Goal: Transaction & Acquisition: Purchase product/service

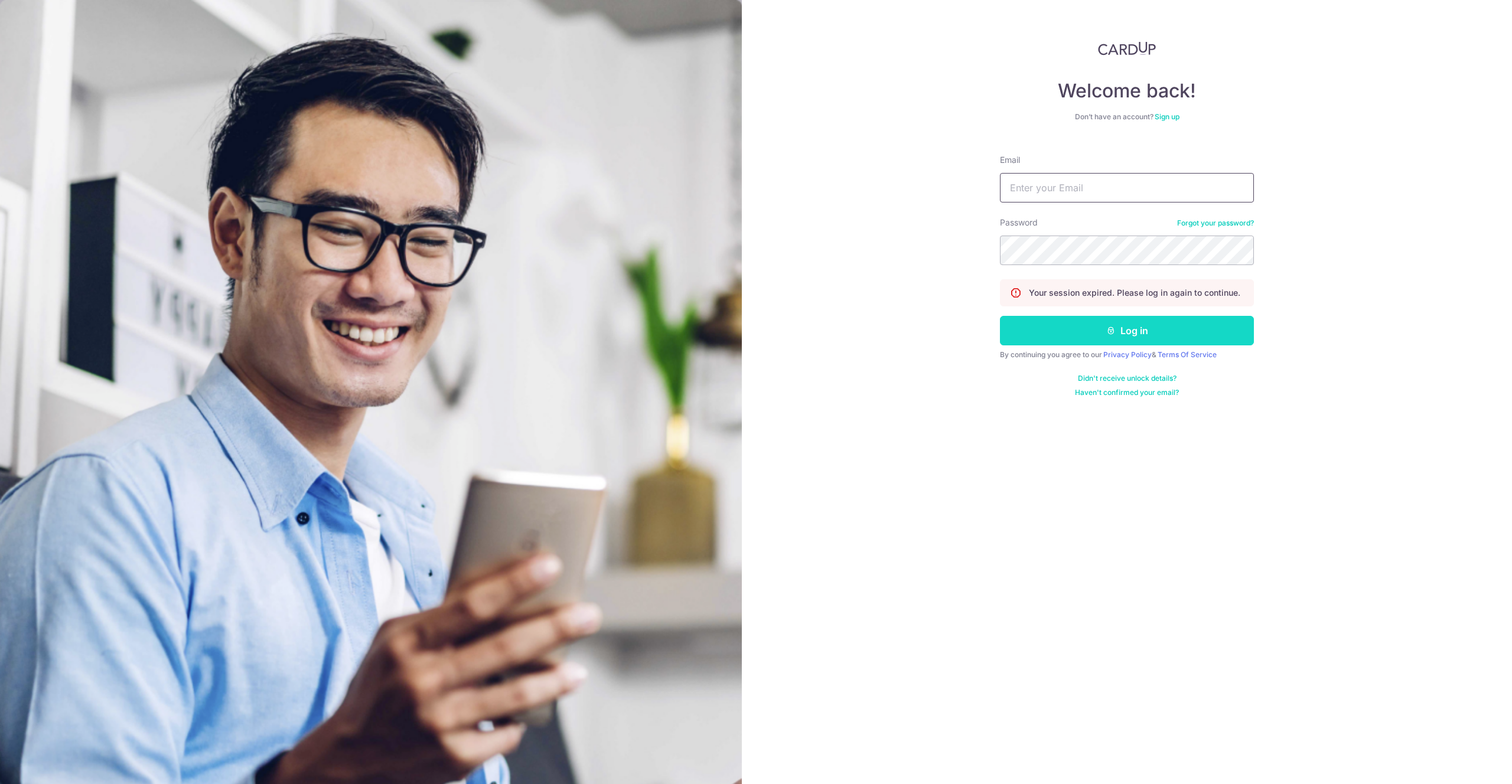
type input "hello@c71.sg"
click at [1049, 327] on button "Log in" at bounding box center [1127, 331] width 254 height 30
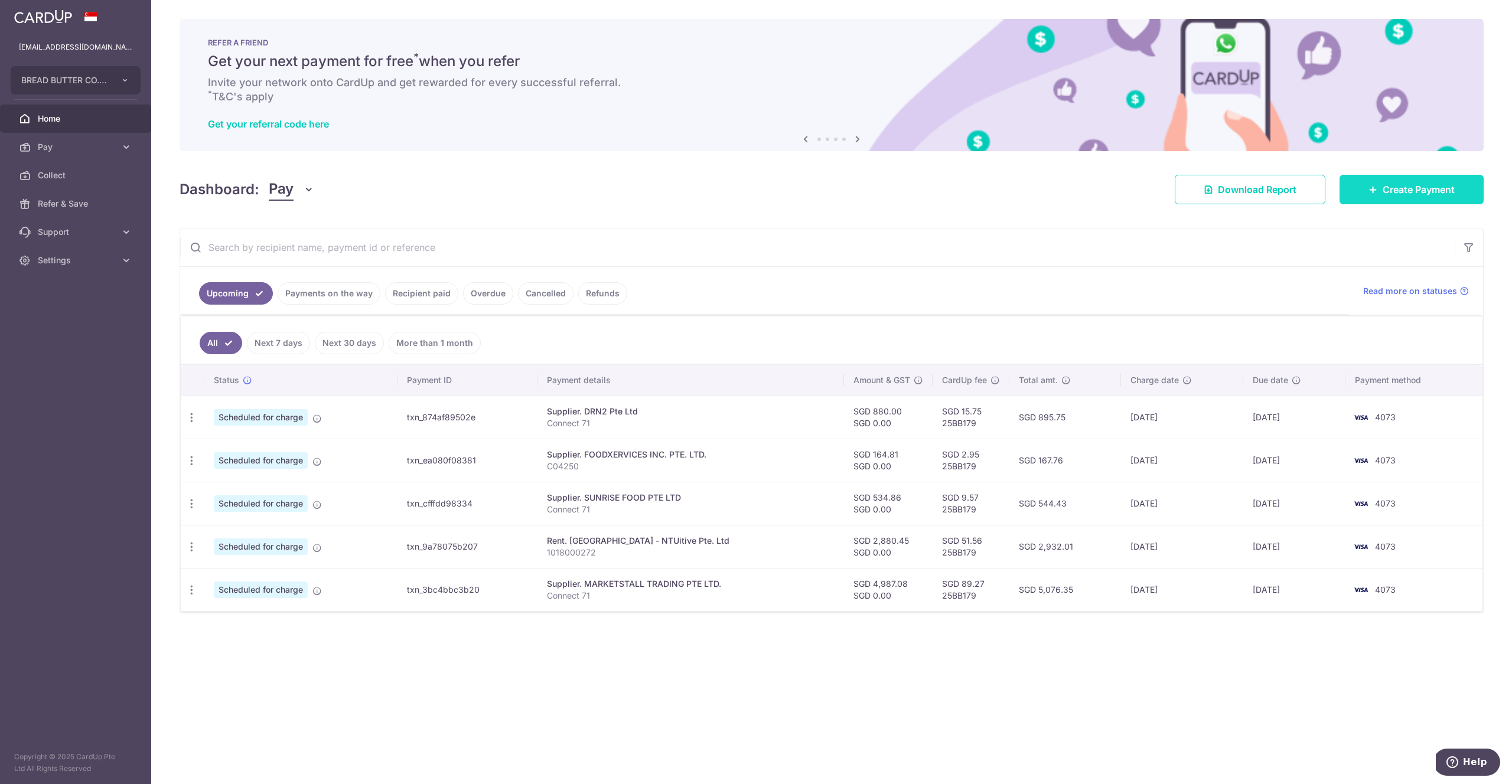
click at [1383, 194] on span "Create Payment" at bounding box center [1418, 189] width 72 height 14
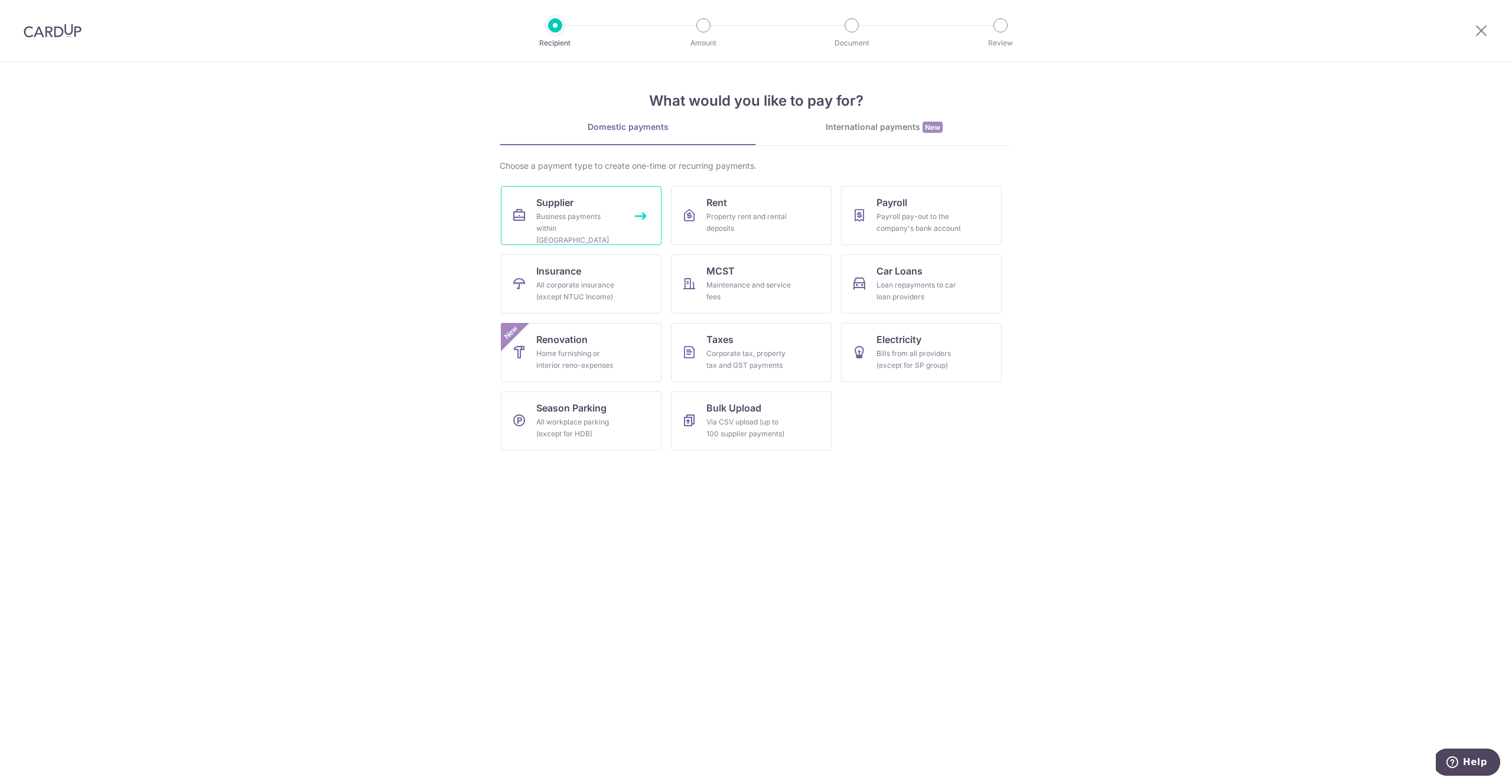
click at [530, 190] on link "Supplier Business payments within Singapore" at bounding box center [581, 216] width 160 height 59
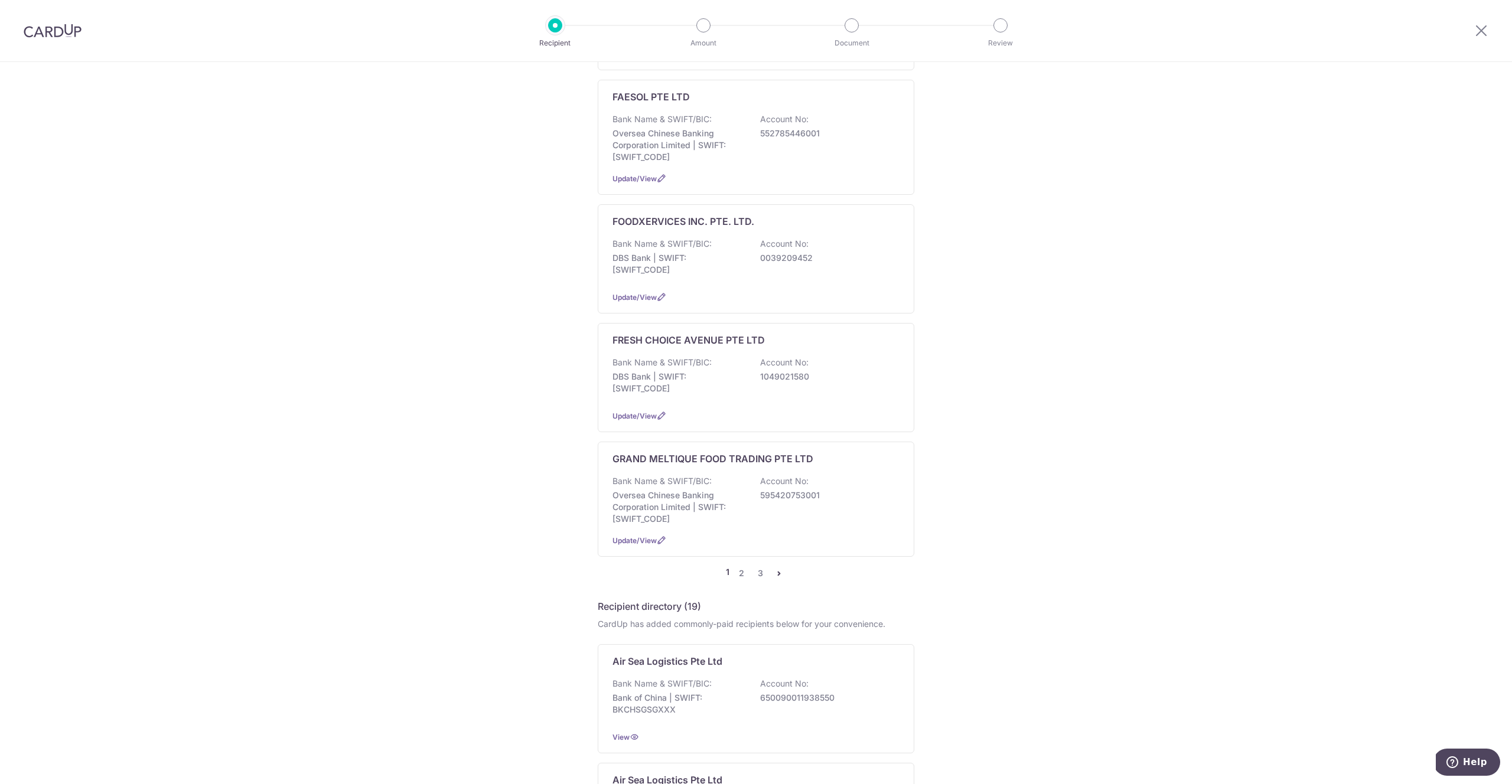
scroll to position [907, 0]
click at [739, 564] on link "2" at bounding box center [741, 570] width 14 height 14
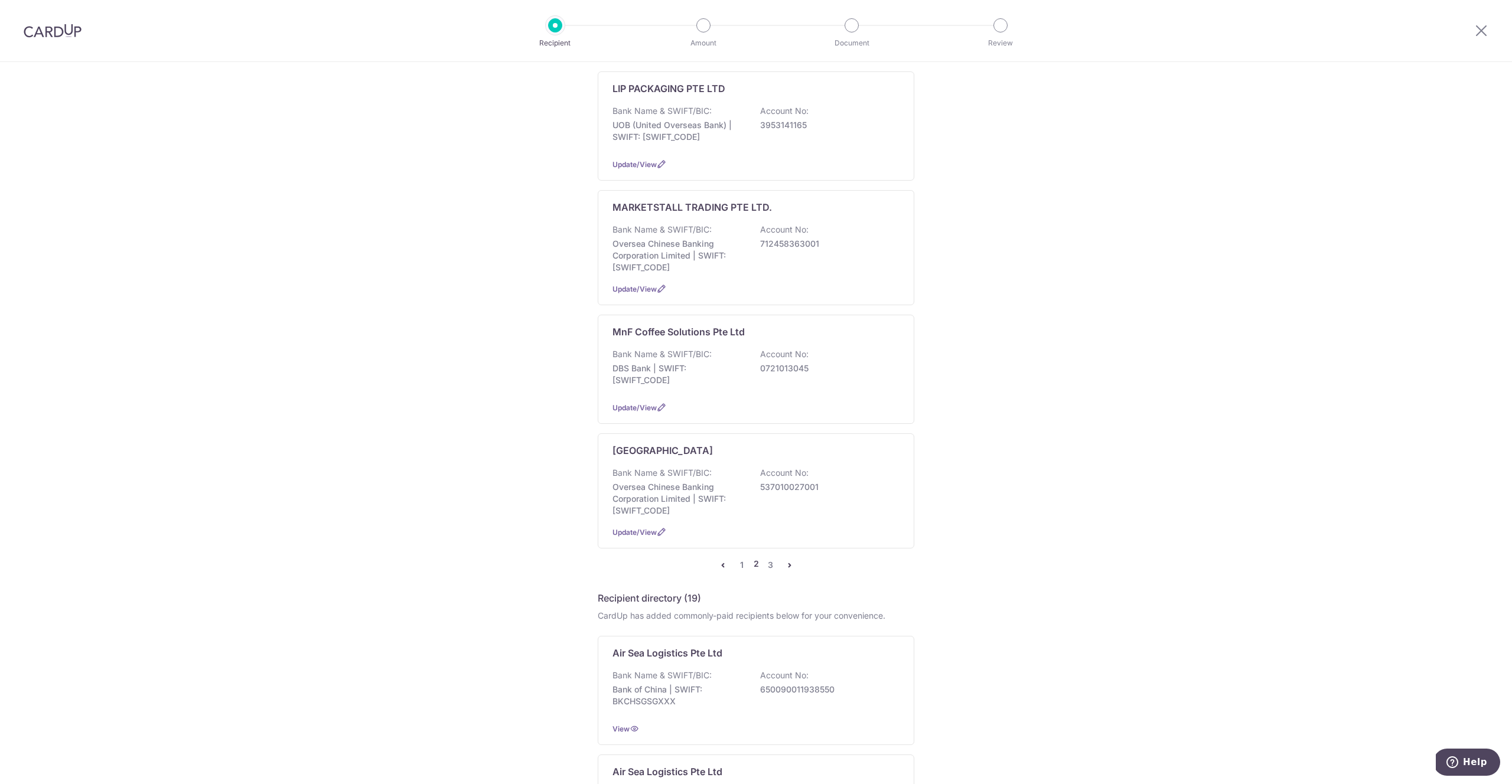
scroll to position [0, 0]
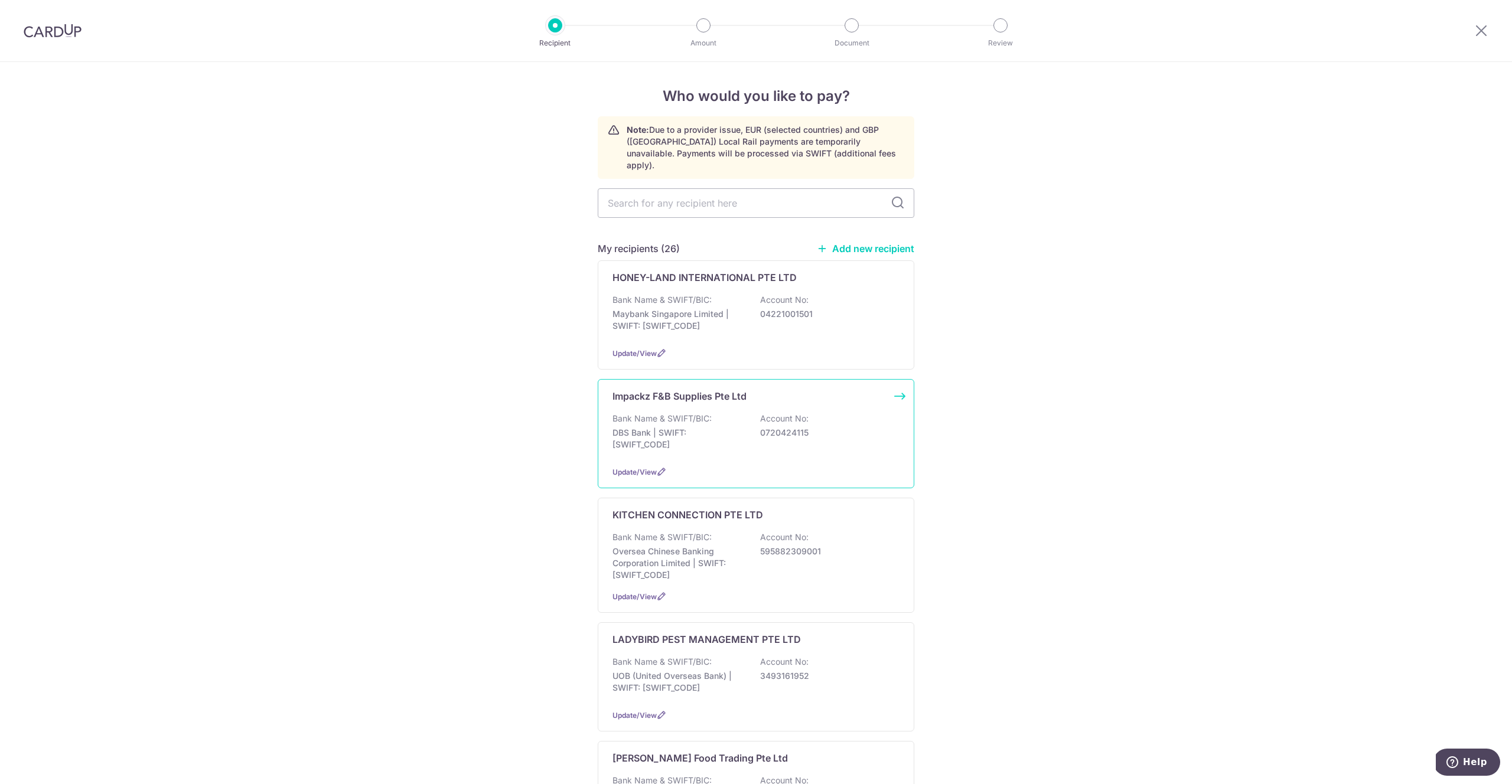
click at [710, 427] on p "DBS Bank | SWIFT: DBSSSGSGXXX" at bounding box center [679, 438] width 132 height 24
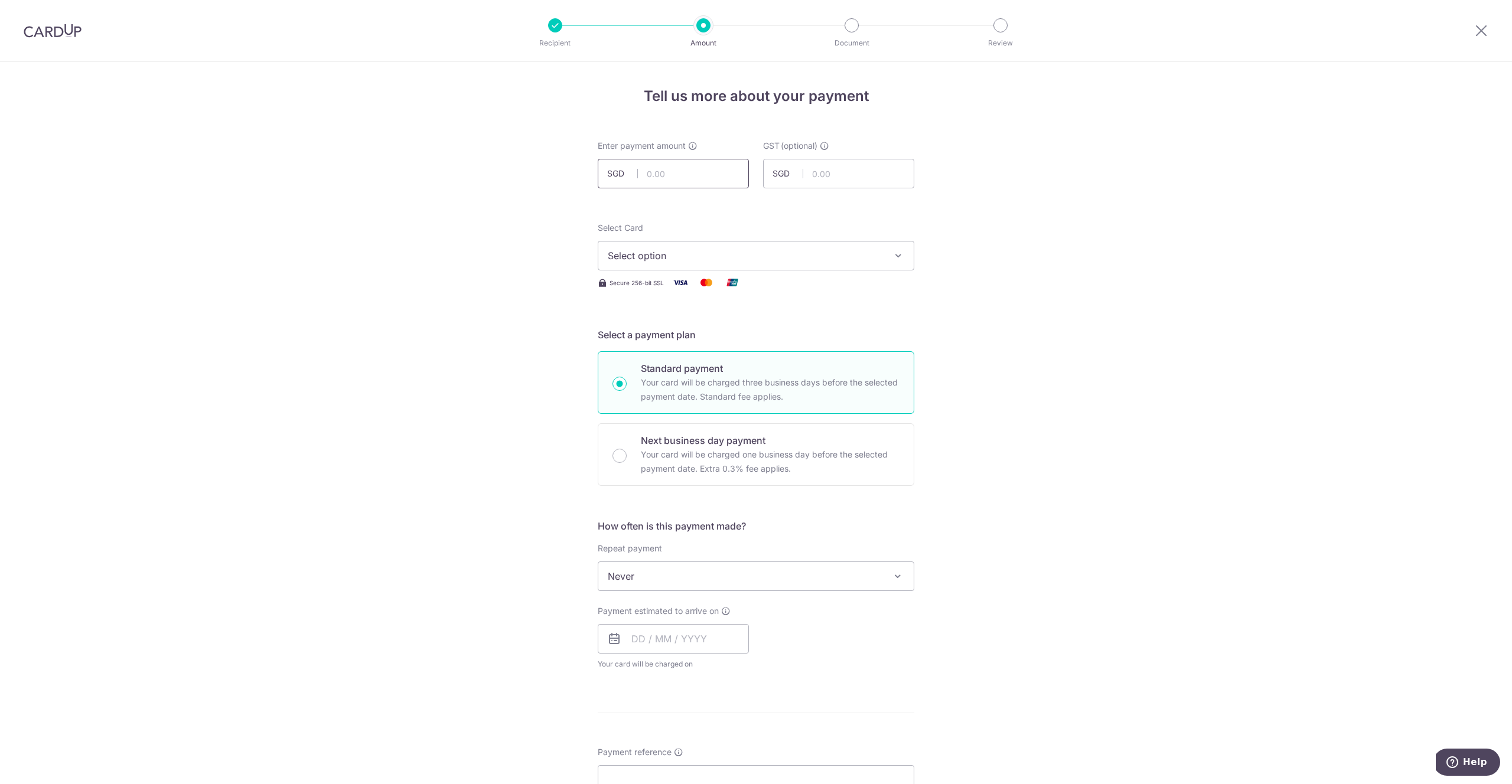
click at [662, 177] on input "text" at bounding box center [673, 174] width 151 height 30
type input "170.04"
click at [716, 258] on span "Select option" at bounding box center [745, 255] width 275 height 14
click at [714, 369] on span "**** 4073" at bounding box center [756, 368] width 296 height 14
click at [696, 576] on span "Never" at bounding box center [756, 577] width 315 height 28
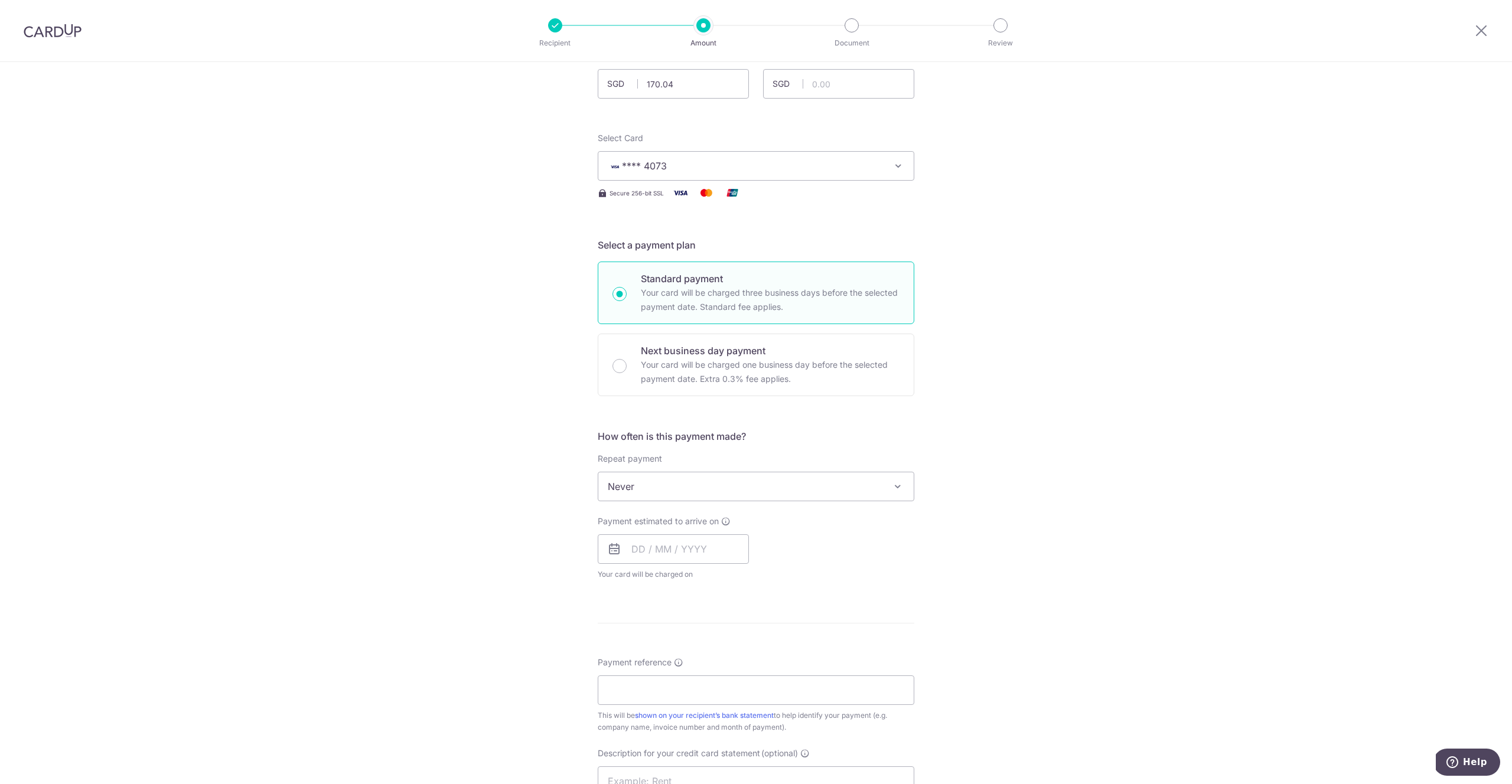
scroll to position [92, 0]
click at [699, 555] on input "text" at bounding box center [673, 547] width 151 height 30
click at [711, 676] on link "16" at bounding box center [716, 678] width 19 height 19
type input "16/10/2025"
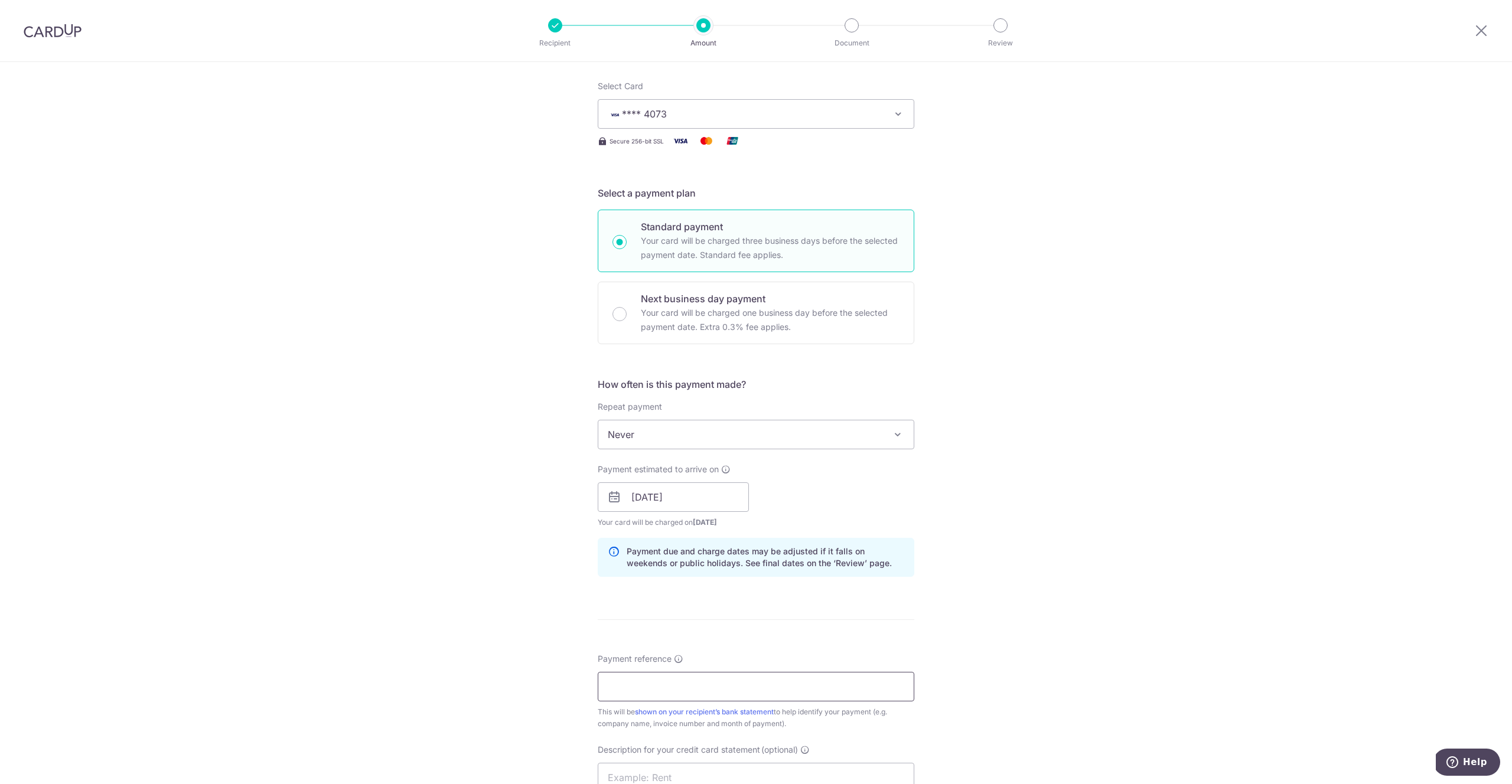
scroll to position [194, 0]
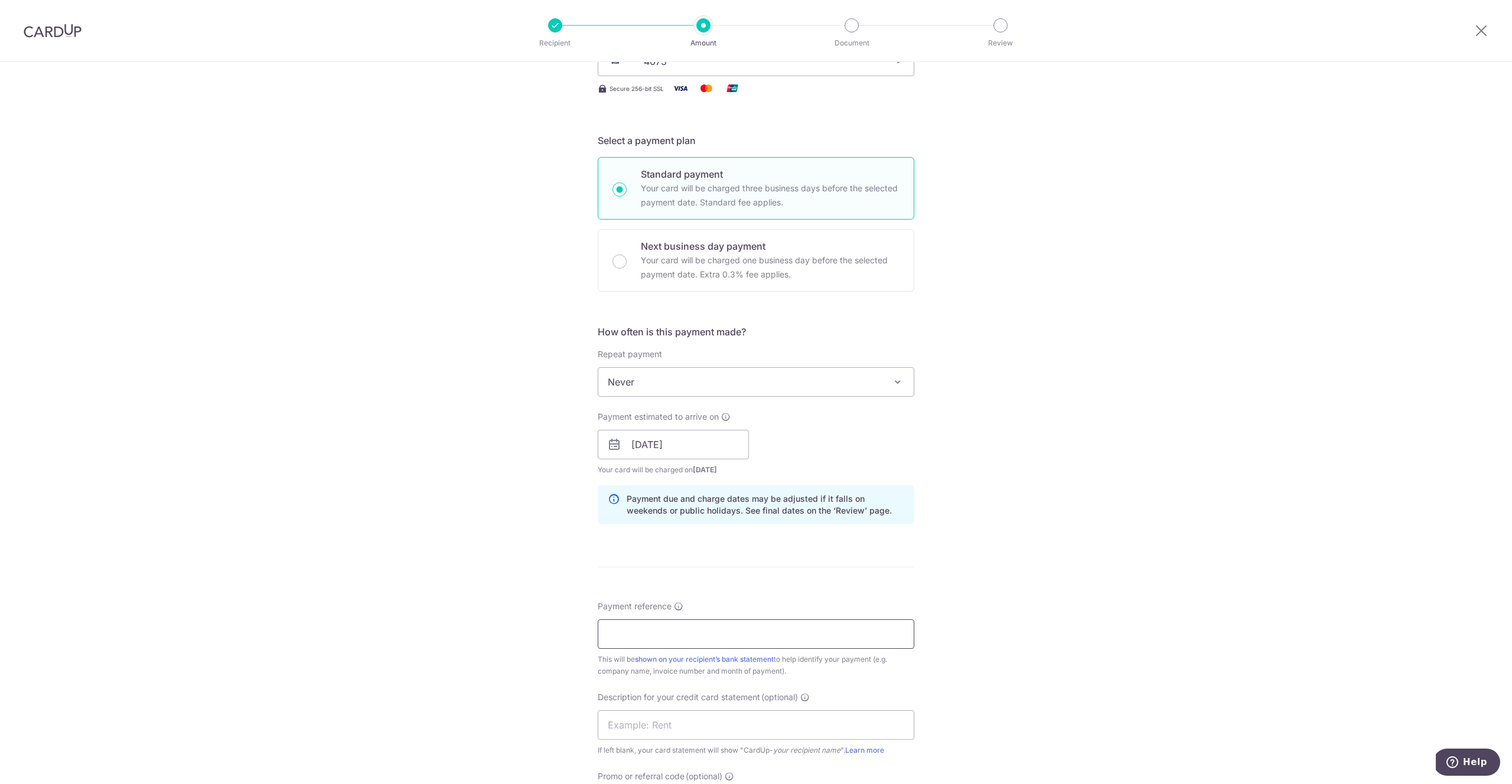
click at [731, 642] on input "Payment reference" at bounding box center [756, 634] width 317 height 30
type input "D"
type input "K"
type input "C"
type input "BREAD N BUTTER CO PTE LTD"
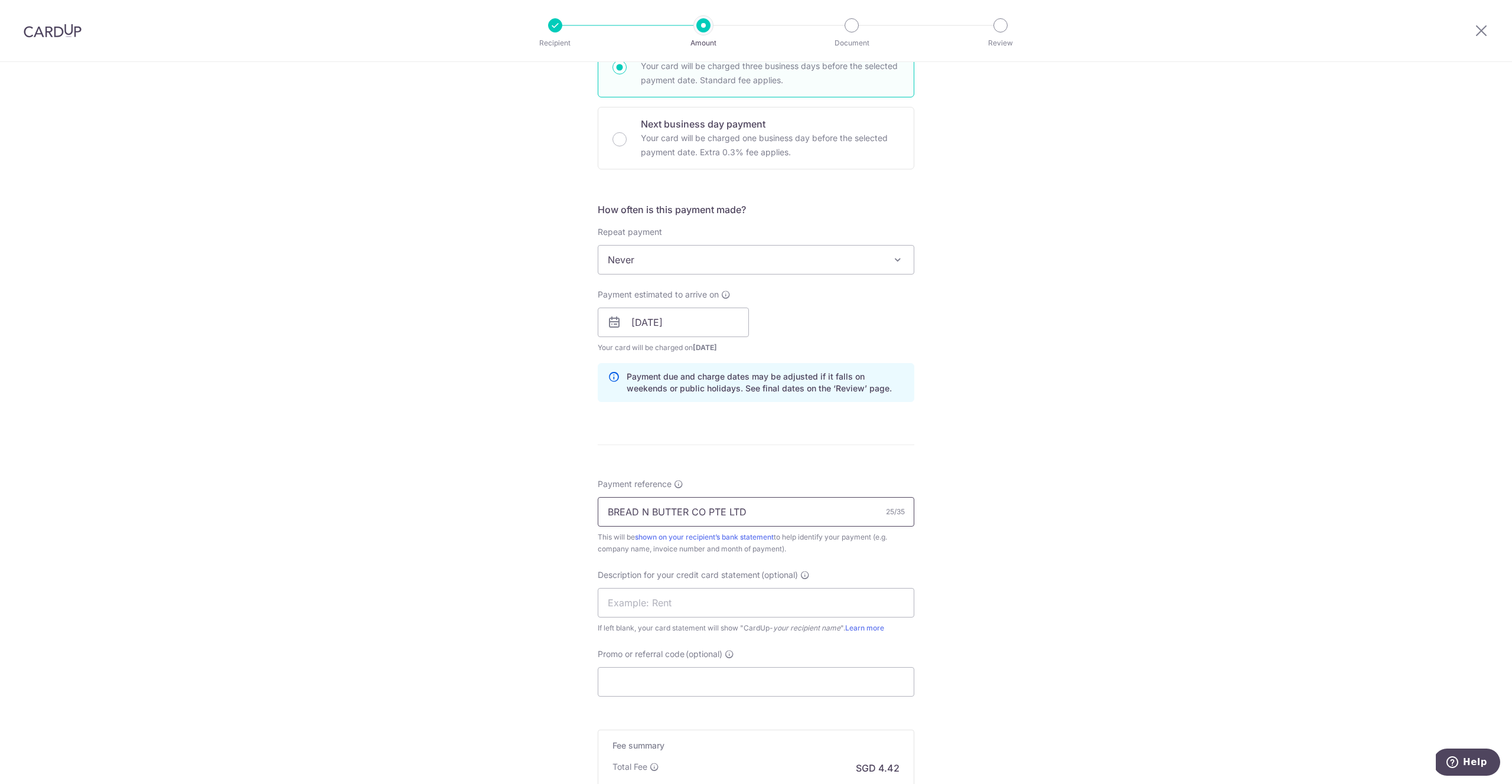
scroll to position [473, 0]
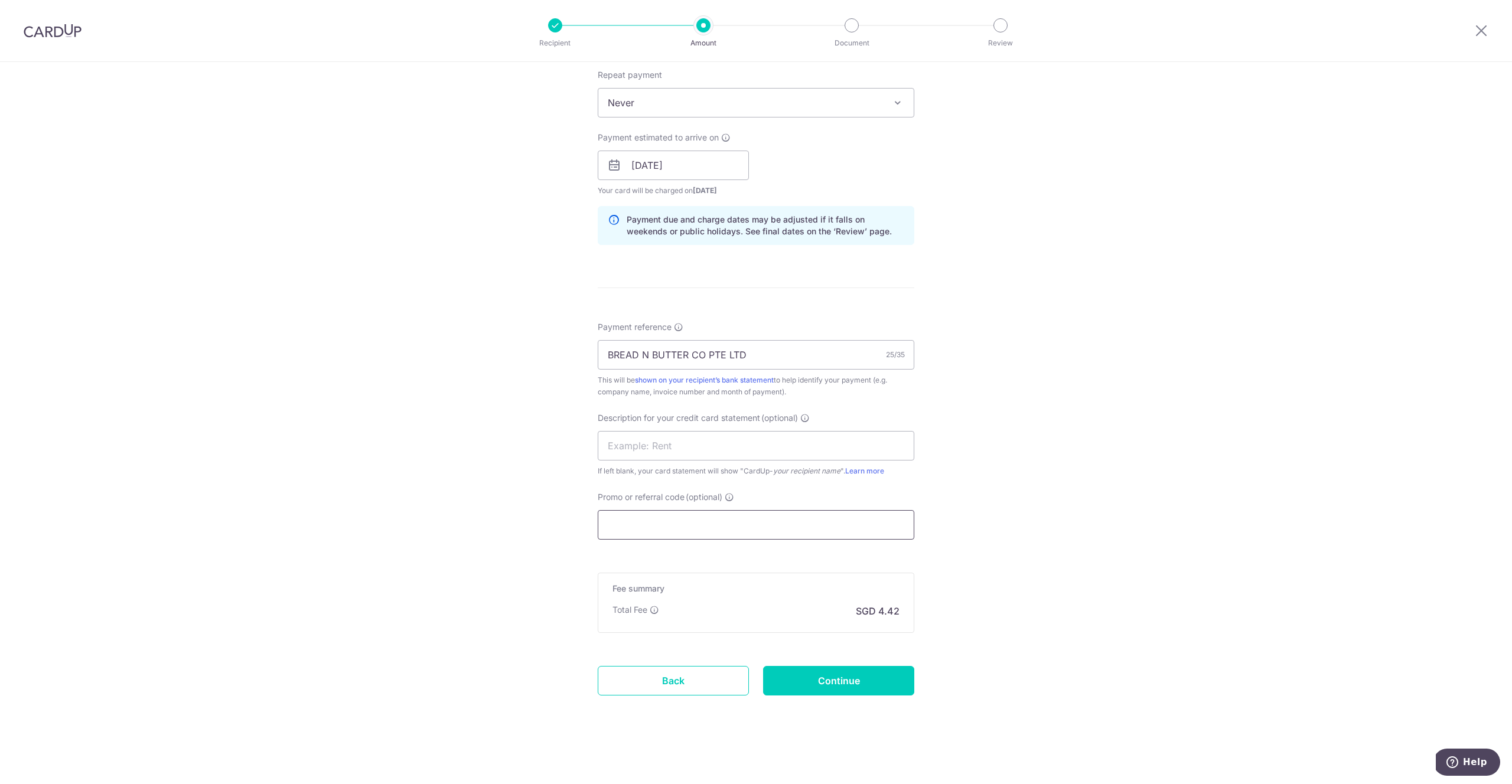
drag, startPoint x: 724, startPoint y: 513, endPoint x: 720, endPoint y: 518, distance: 6.4
click at [724, 513] on input "Promo or referral code (optional)" at bounding box center [756, 525] width 317 height 30
paste input "25BB179"
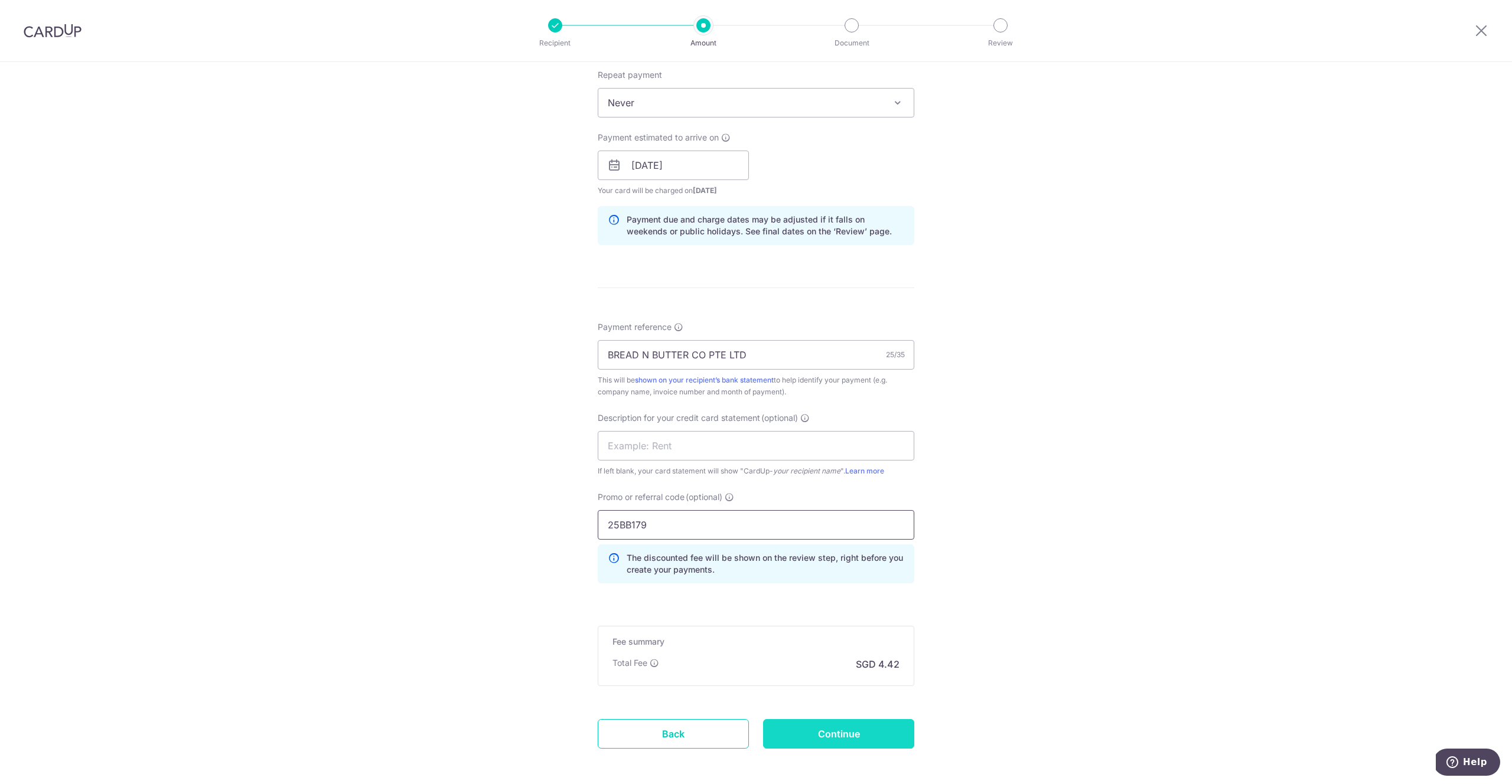
type input "25BB179"
click at [816, 746] on input "Continue" at bounding box center [839, 734] width 151 height 30
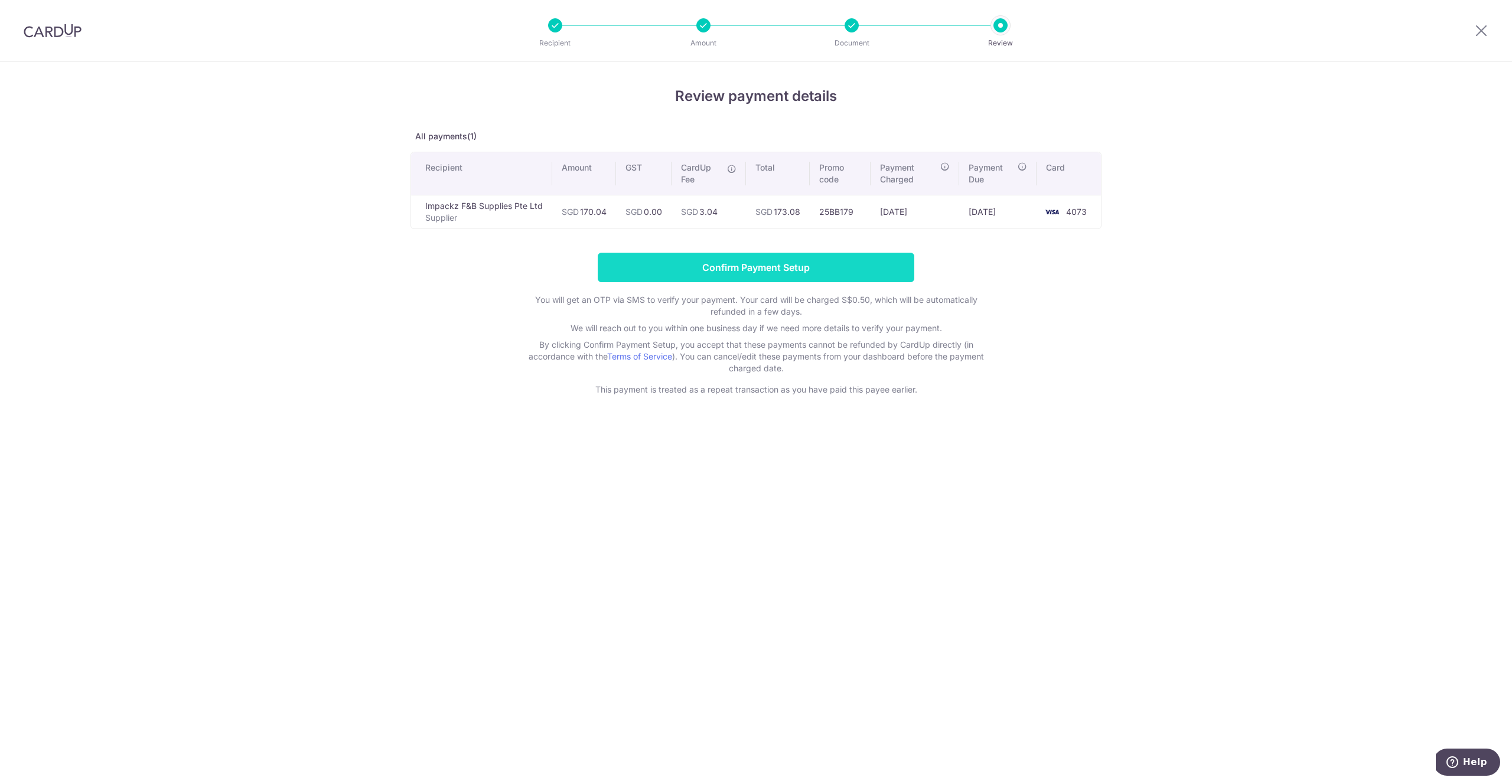
click at [821, 270] on input "Confirm Payment Setup" at bounding box center [756, 267] width 317 height 30
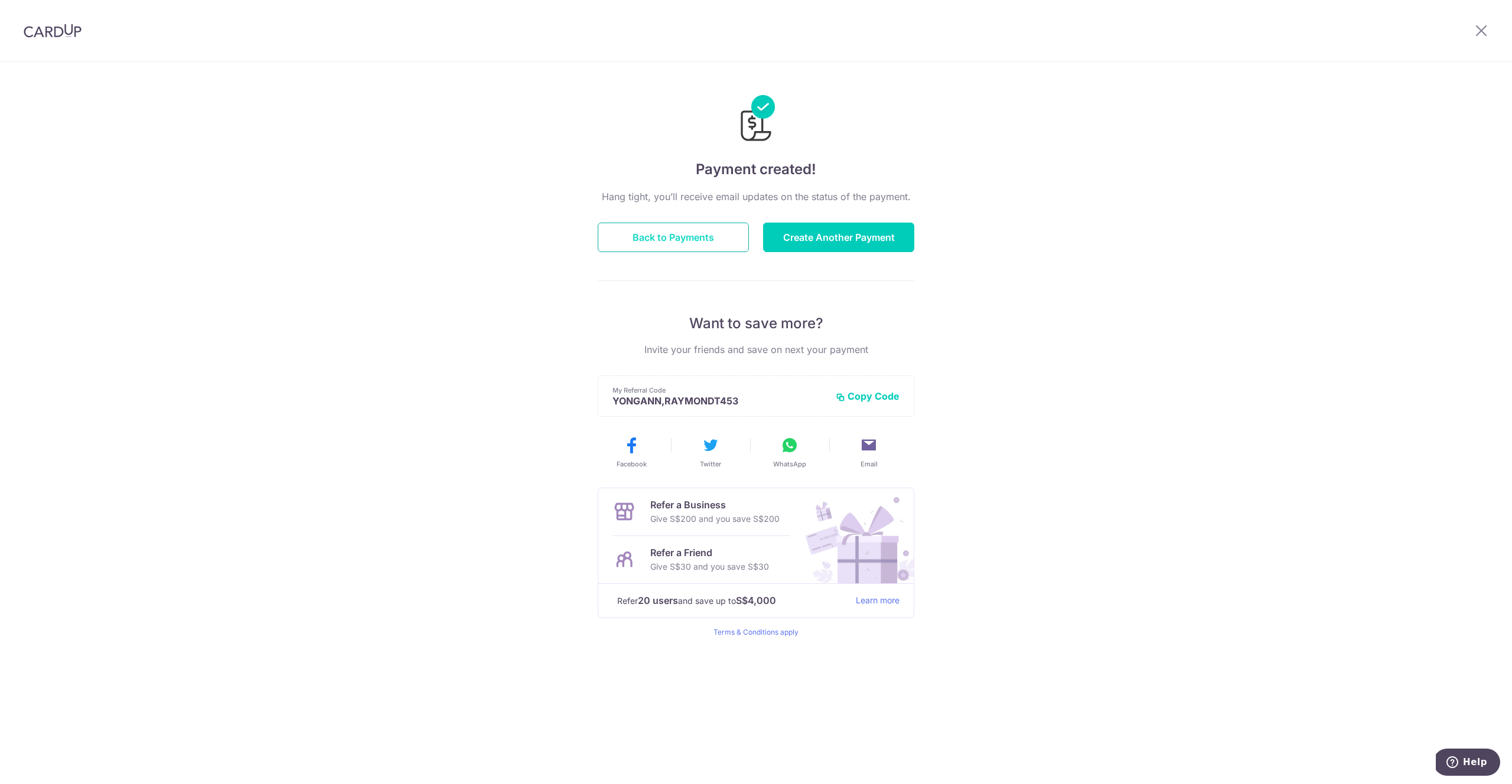
click at [719, 239] on button "Back to Payments" at bounding box center [673, 237] width 151 height 30
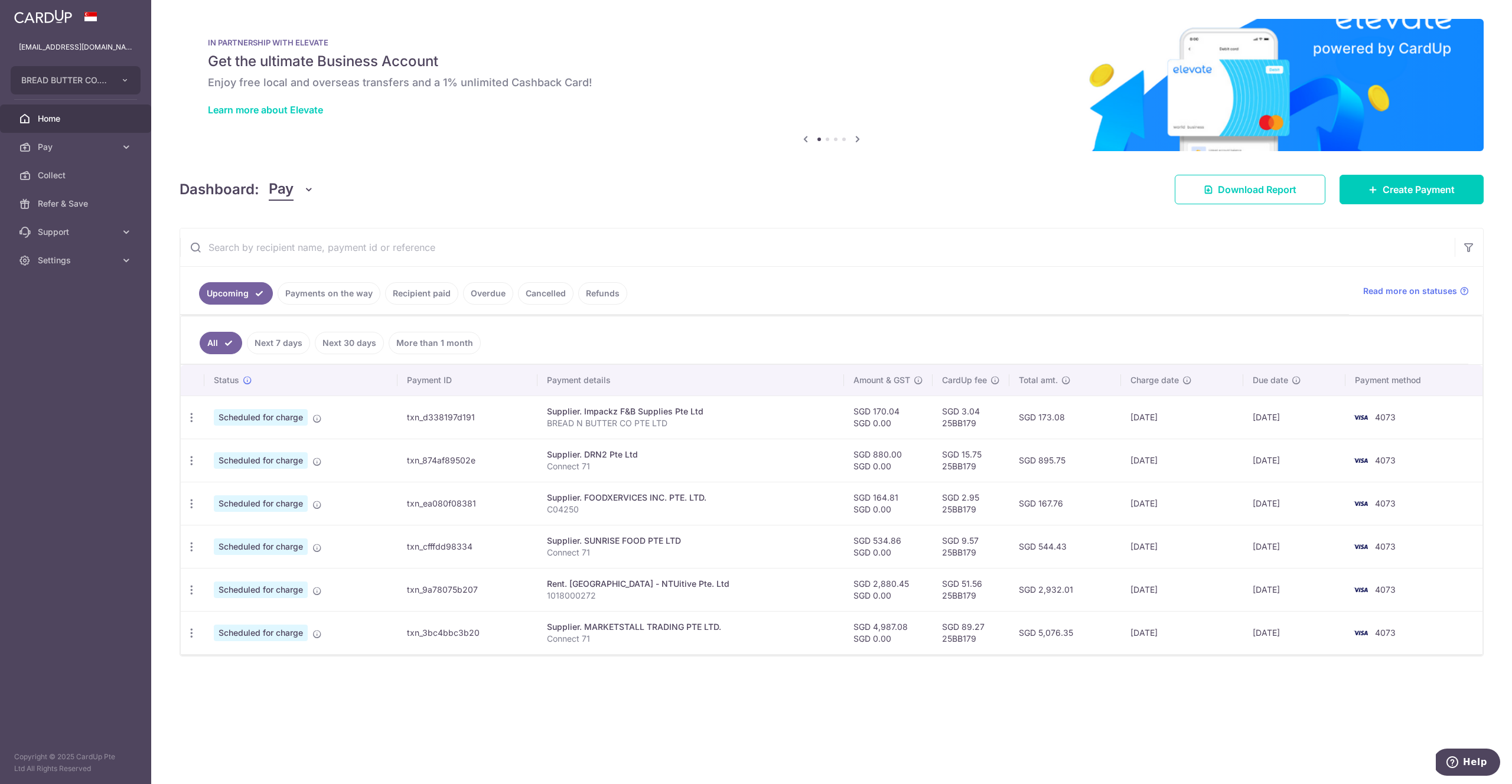
click at [348, 299] on link "Payments on the way" at bounding box center [329, 293] width 103 height 22
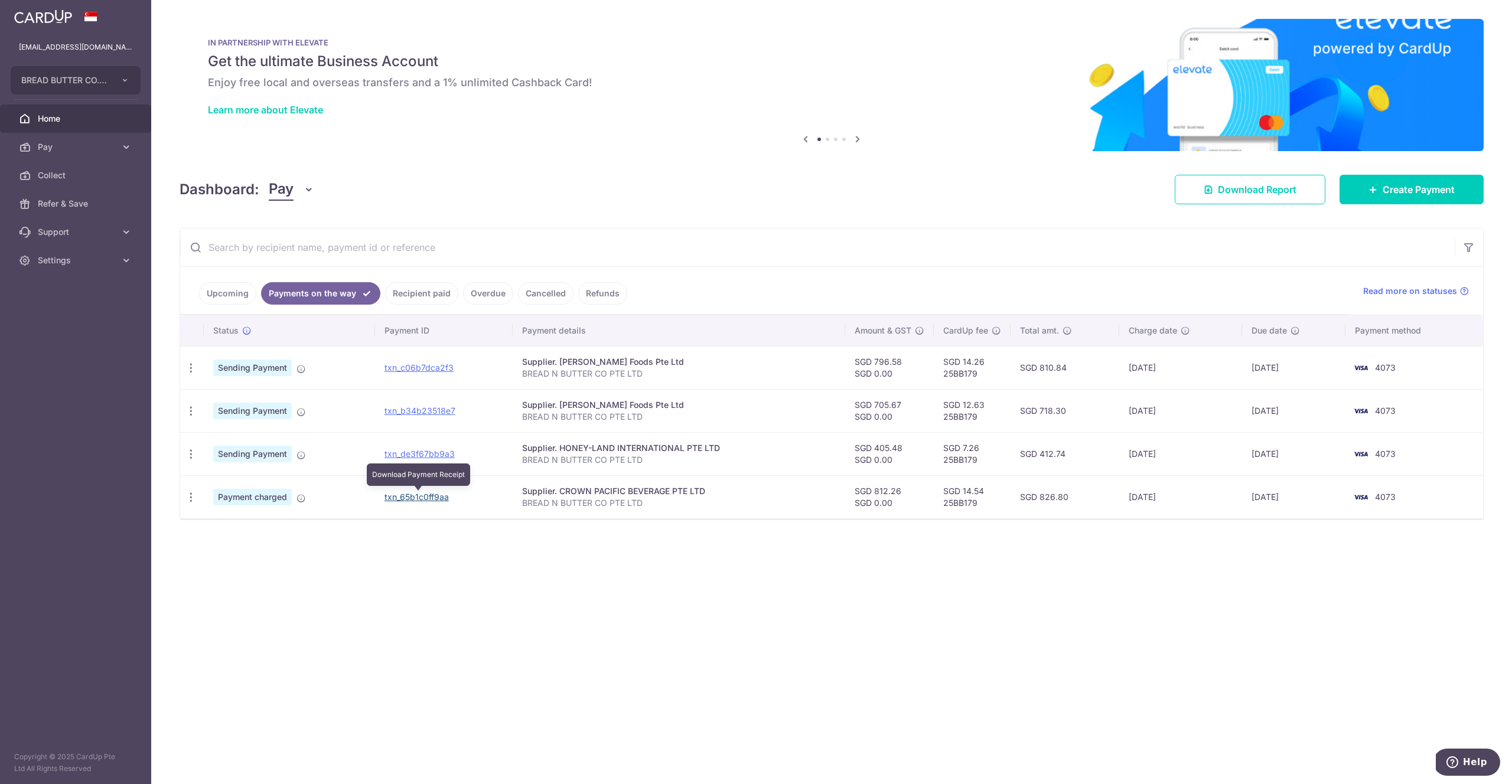
click at [430, 500] on link "txn_65b1c0ff9aa" at bounding box center [417, 496] width 65 height 10
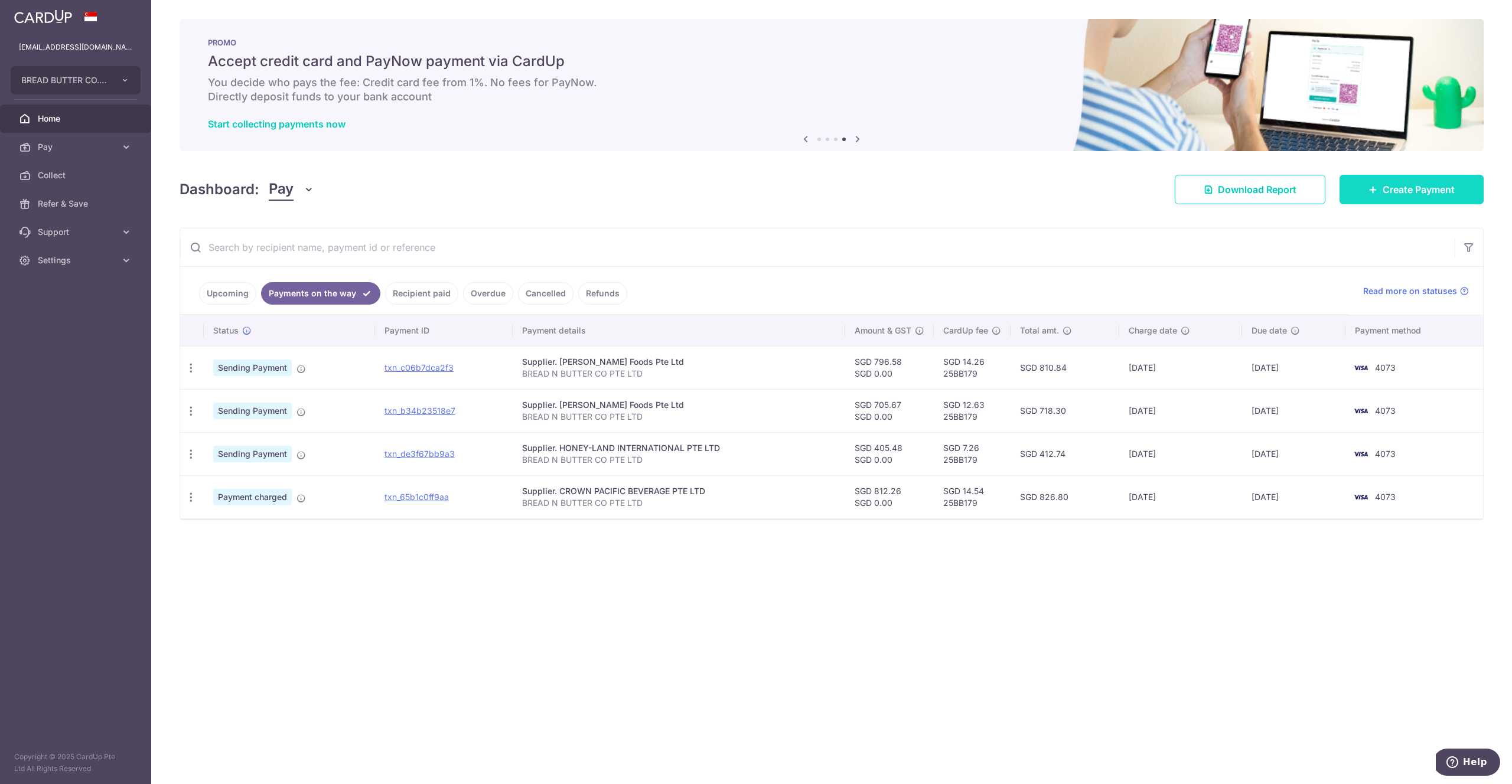
click at [1419, 183] on span "Create Payment" at bounding box center [1418, 189] width 72 height 14
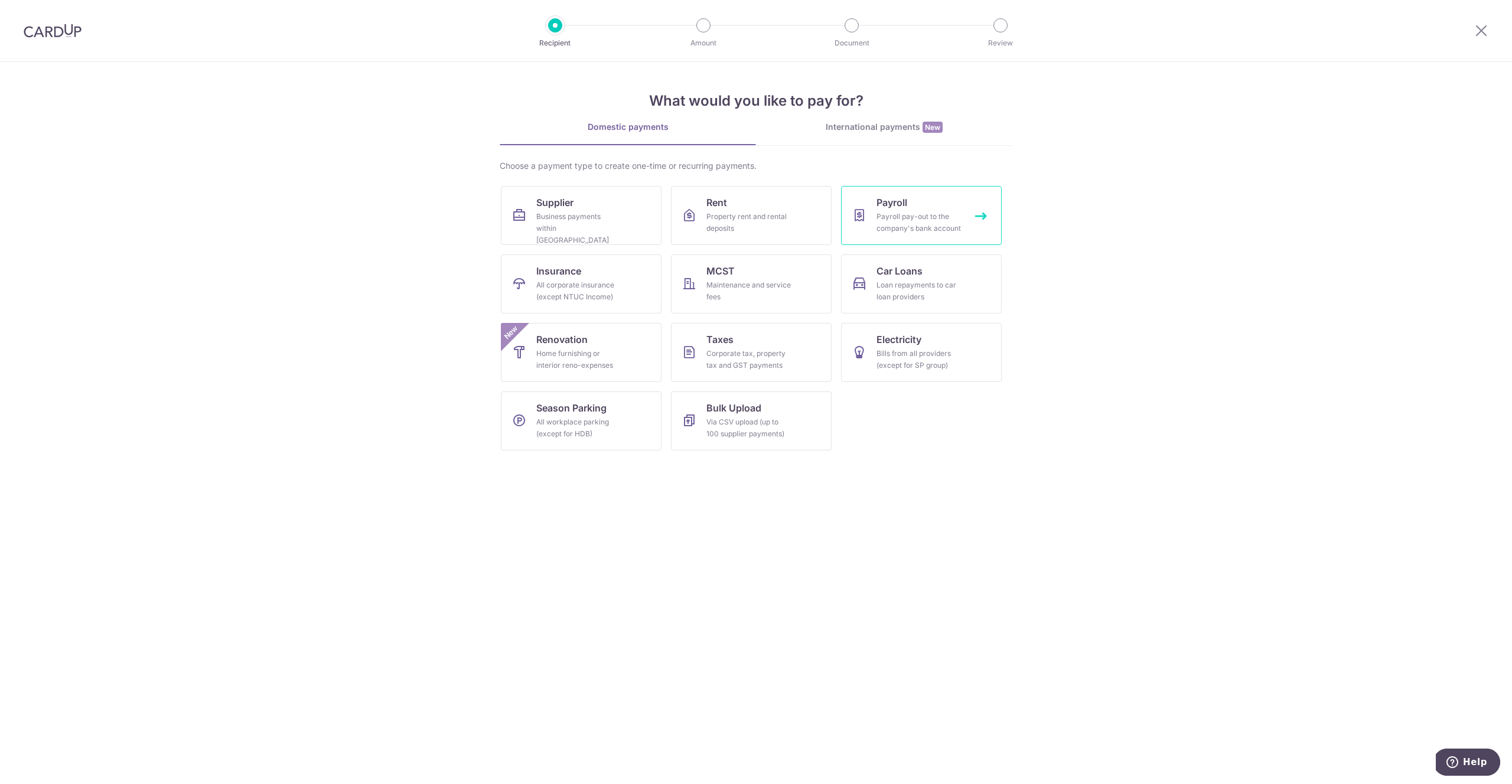
click at [883, 239] on link "Payroll Payroll pay-out to the company's bank account" at bounding box center [921, 216] width 160 height 59
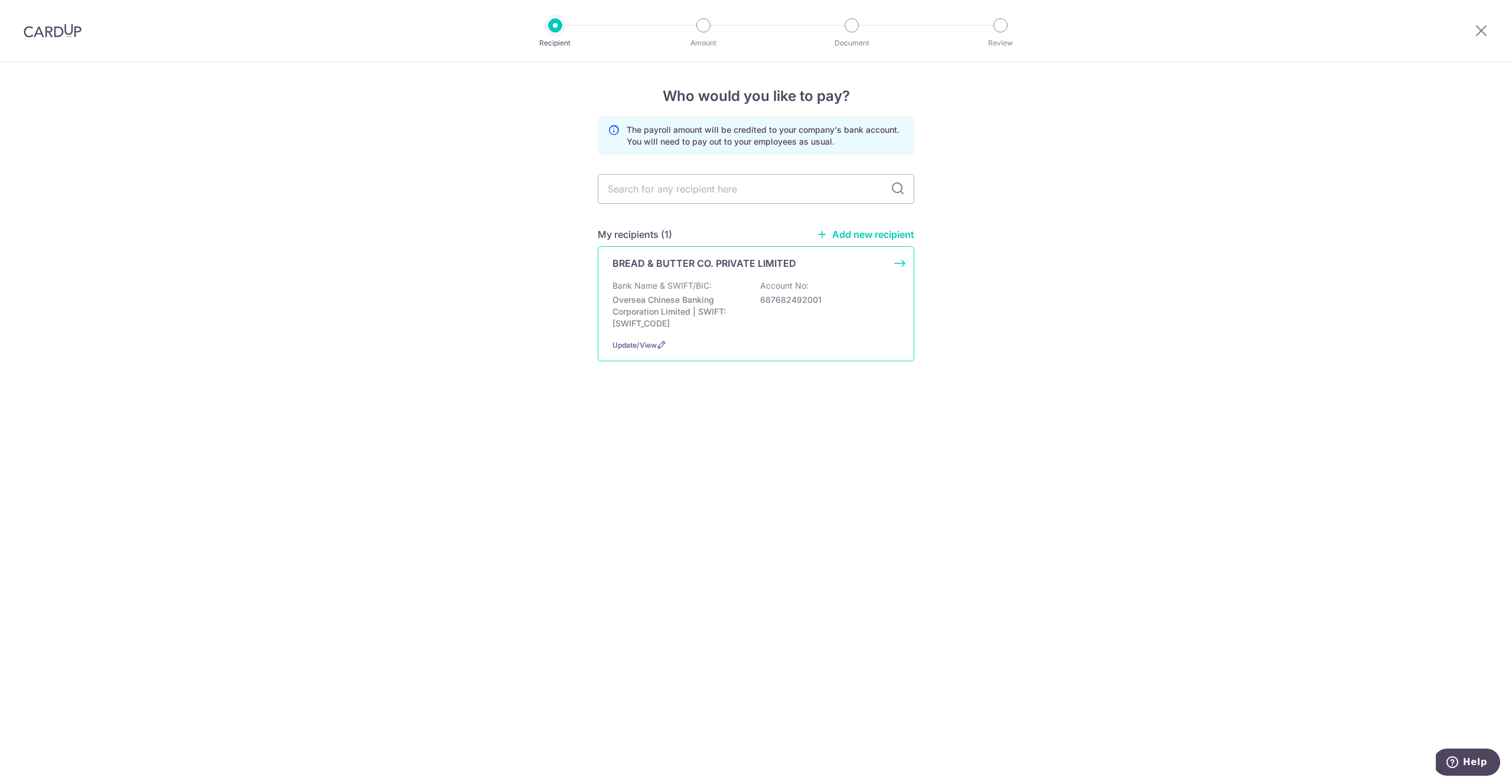
click at [703, 290] on p "Bank Name & SWIFT/BIC:" at bounding box center [662, 286] width 99 height 12
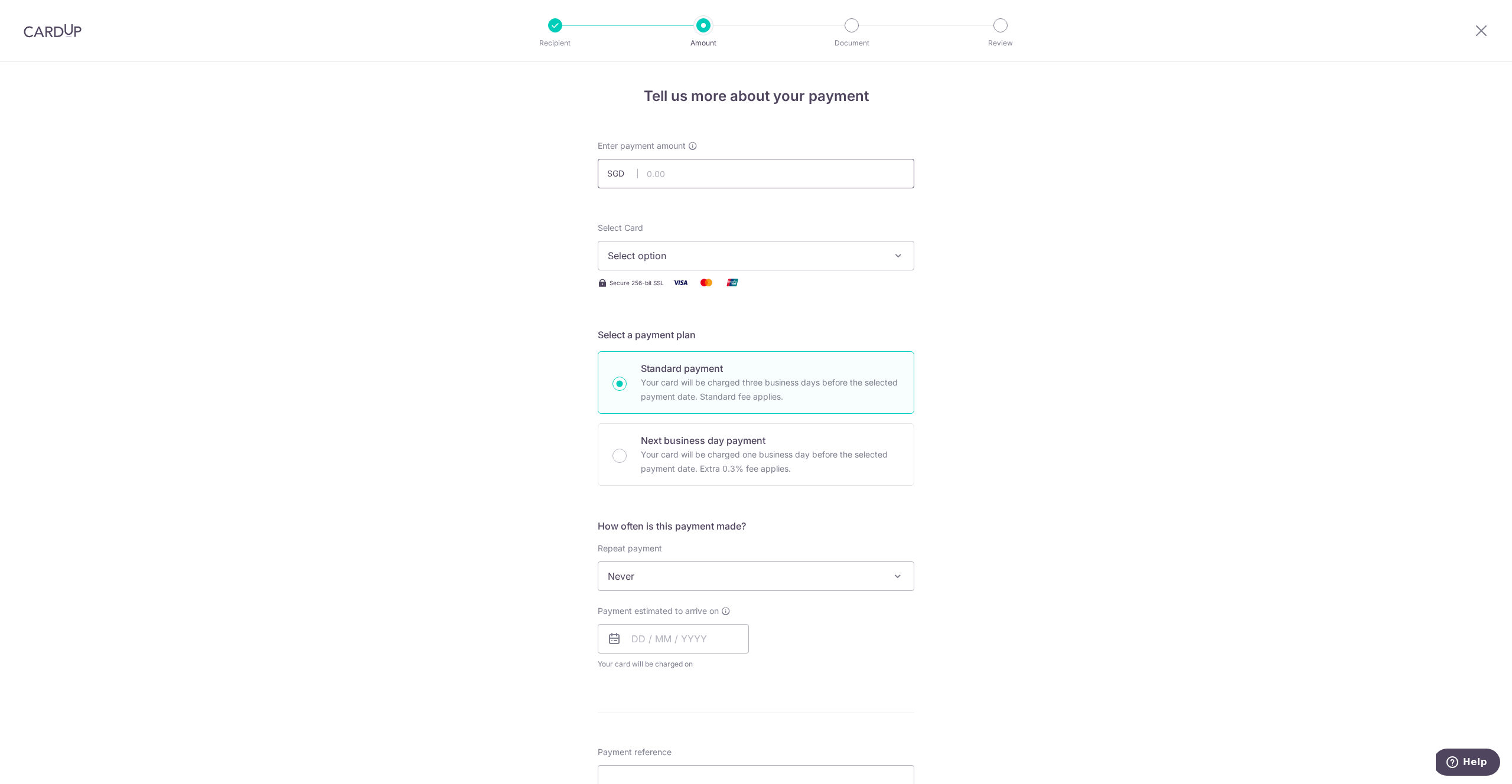
click at [689, 172] on input "text" at bounding box center [756, 174] width 317 height 30
paste input "14484.4"
type input "14,484.40"
click at [730, 257] on span "Select option" at bounding box center [745, 255] width 275 height 14
drag, startPoint x: 715, startPoint y: 368, endPoint x: 712, endPoint y: 341, distance: 27.2
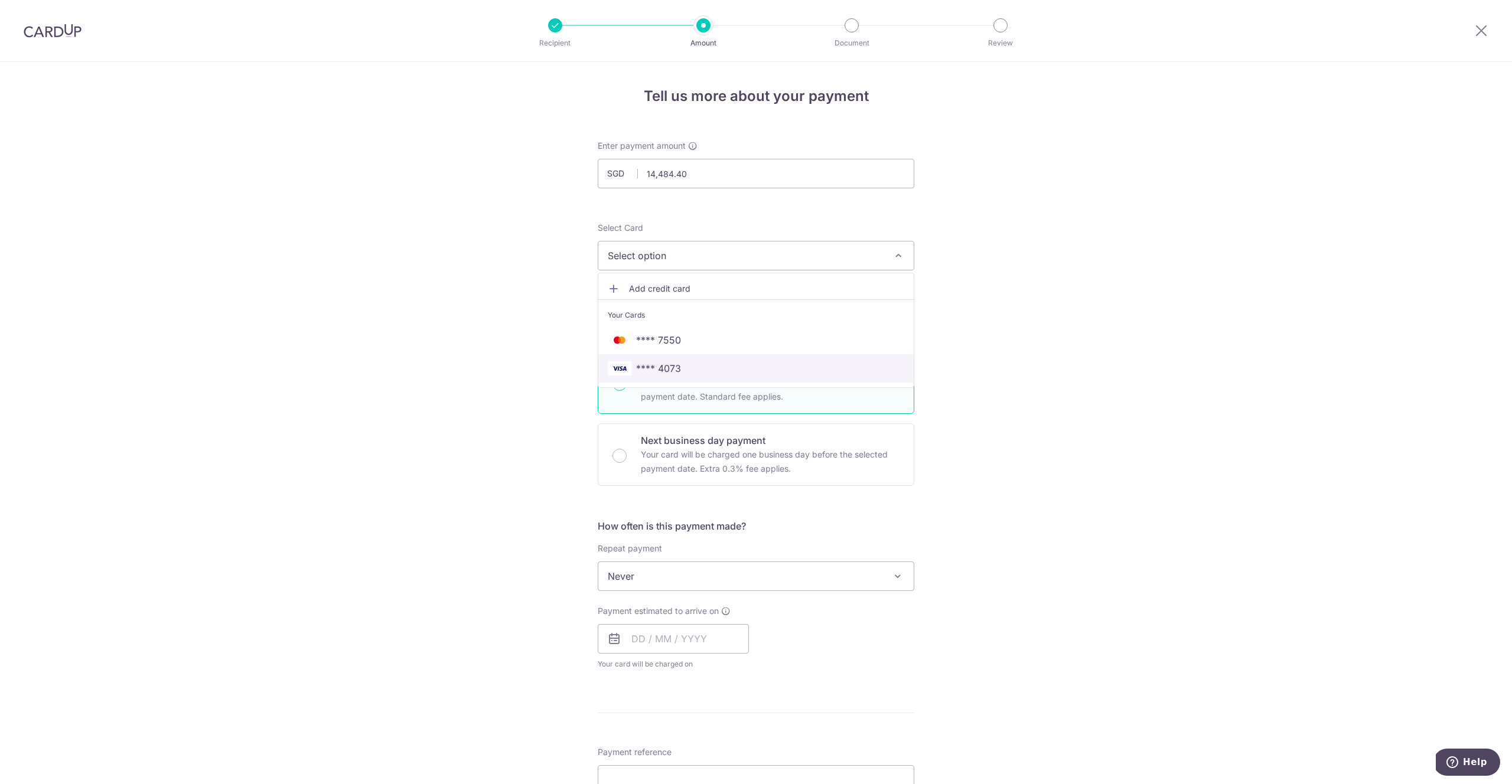
click at [714, 369] on span "**** 4073" at bounding box center [756, 368] width 296 height 14
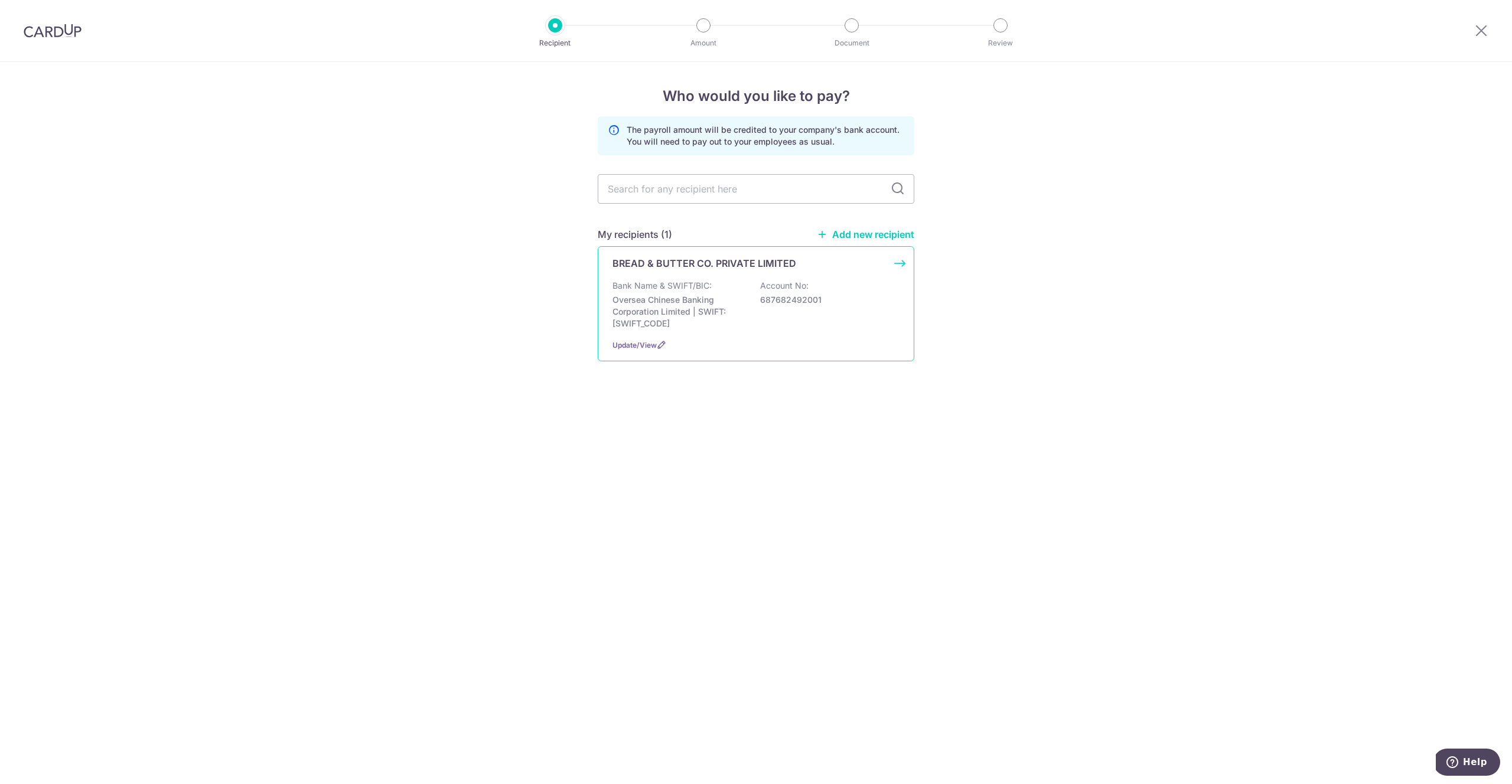
click at [788, 306] on div "Bank Name & SWIFT/BIC: Oversea Chinese Banking Corporation Limited | SWIFT: [SW…" at bounding box center [756, 305] width 287 height 50
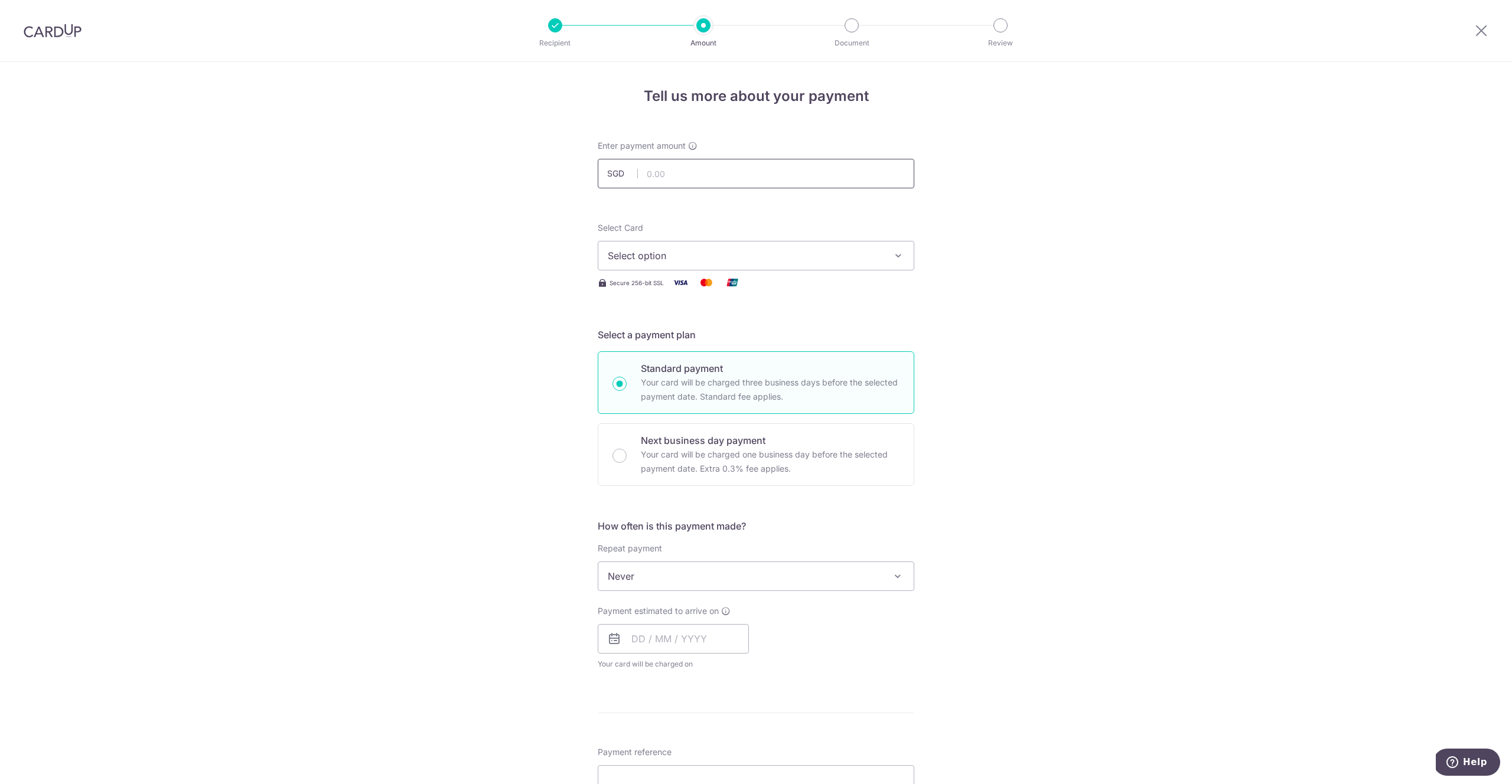
click at [679, 172] on input "text" at bounding box center [756, 174] width 317 height 30
click at [720, 170] on input "text" at bounding box center [756, 174] width 317 height 30
paste input "14484.4"
type input "14,484.40"
click at [782, 271] on div "Select Card Select option Add credit card Your Cards **** 7550 **** 4073 Secure…" at bounding box center [756, 256] width 317 height 68
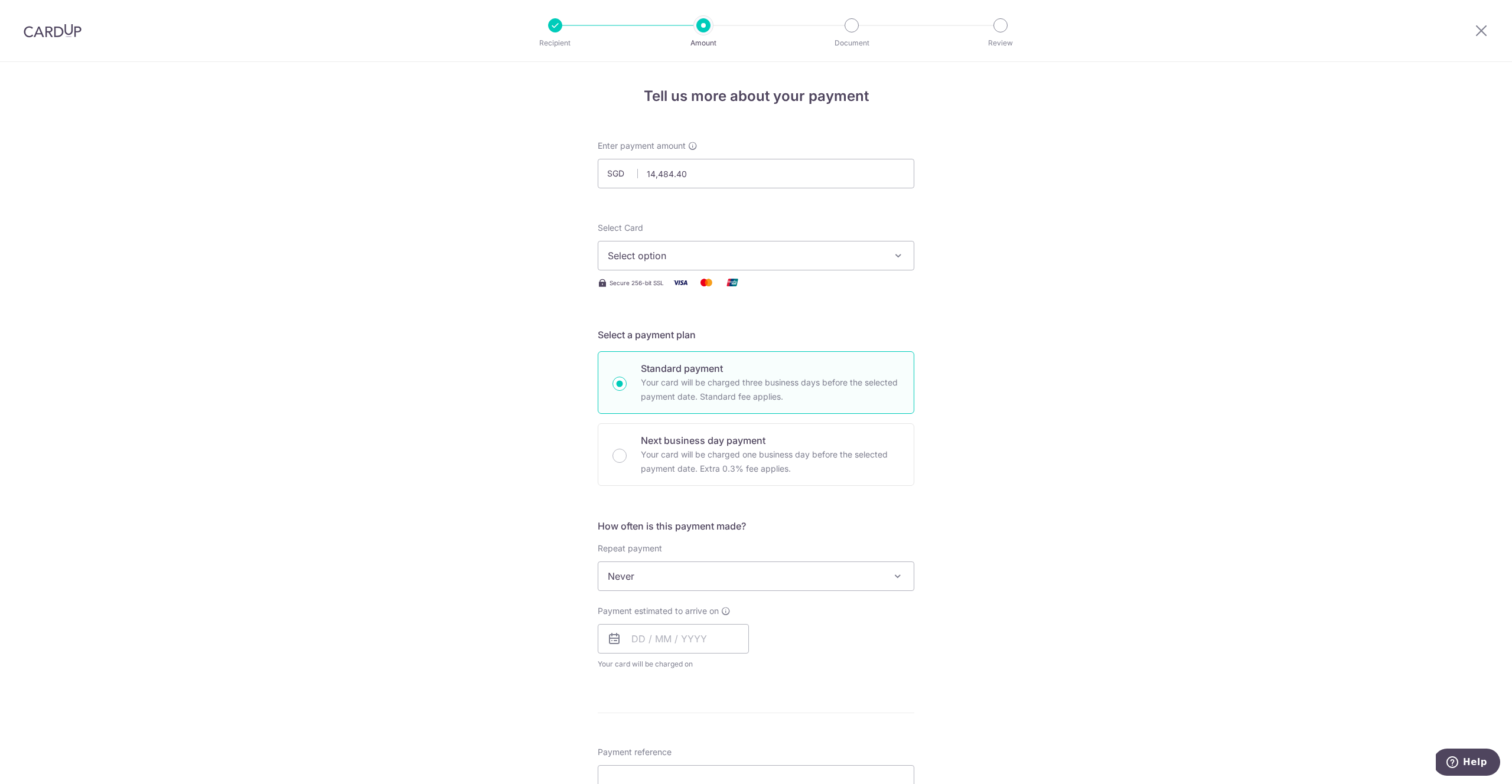
click at [788, 261] on span "Select option" at bounding box center [745, 255] width 275 height 14
click at [762, 364] on span "**** 4073" at bounding box center [756, 368] width 296 height 14
click at [741, 565] on span "Never" at bounding box center [756, 577] width 315 height 28
click at [918, 511] on div "Tell us more about your payment Enter payment amount SGD 14,484.40 14484.40 Sel…" at bounding box center [756, 630] width 1512 height 1136
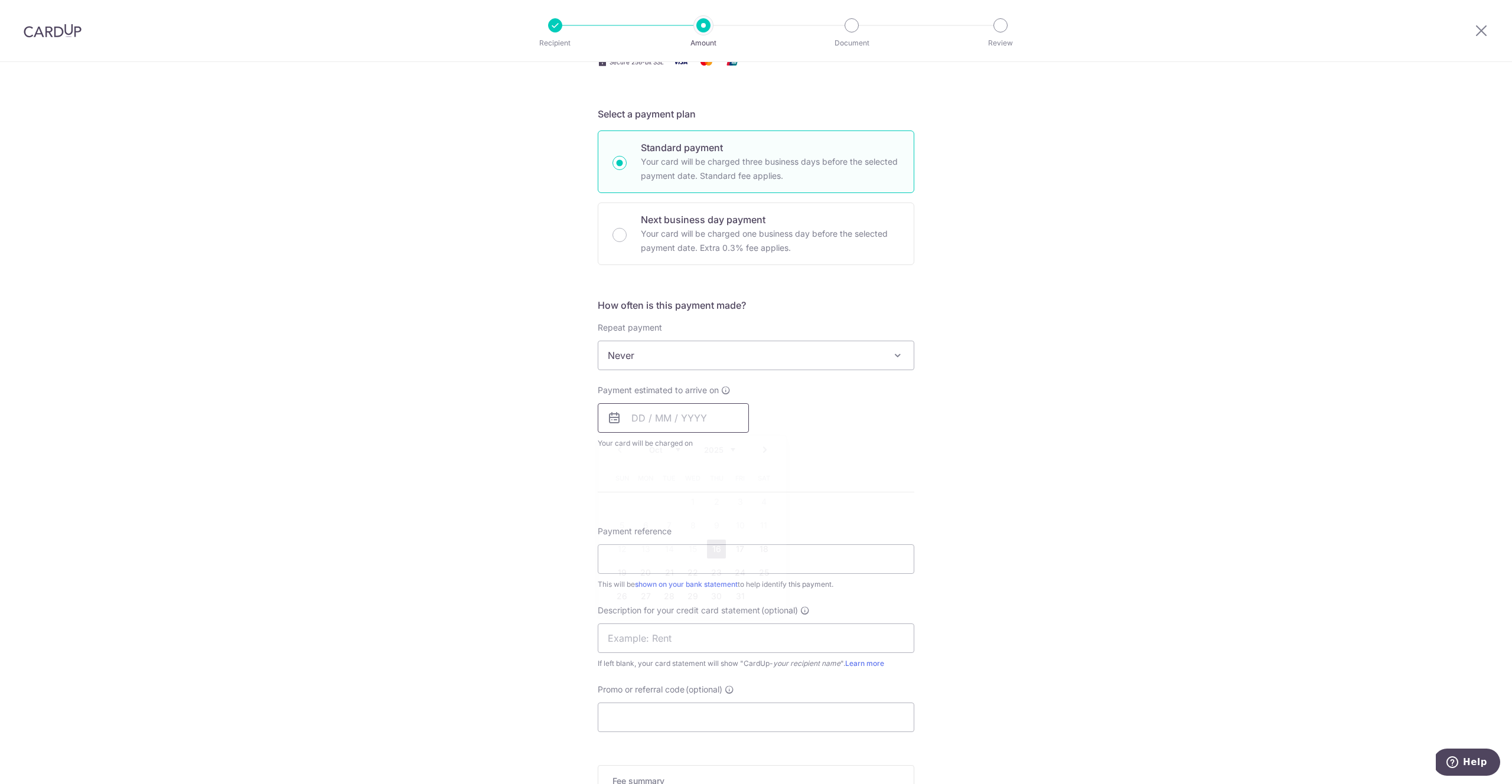
click at [665, 419] on input "text" at bounding box center [673, 418] width 151 height 30
click at [712, 546] on link "16" at bounding box center [716, 549] width 19 height 19
type input "[DATE]"
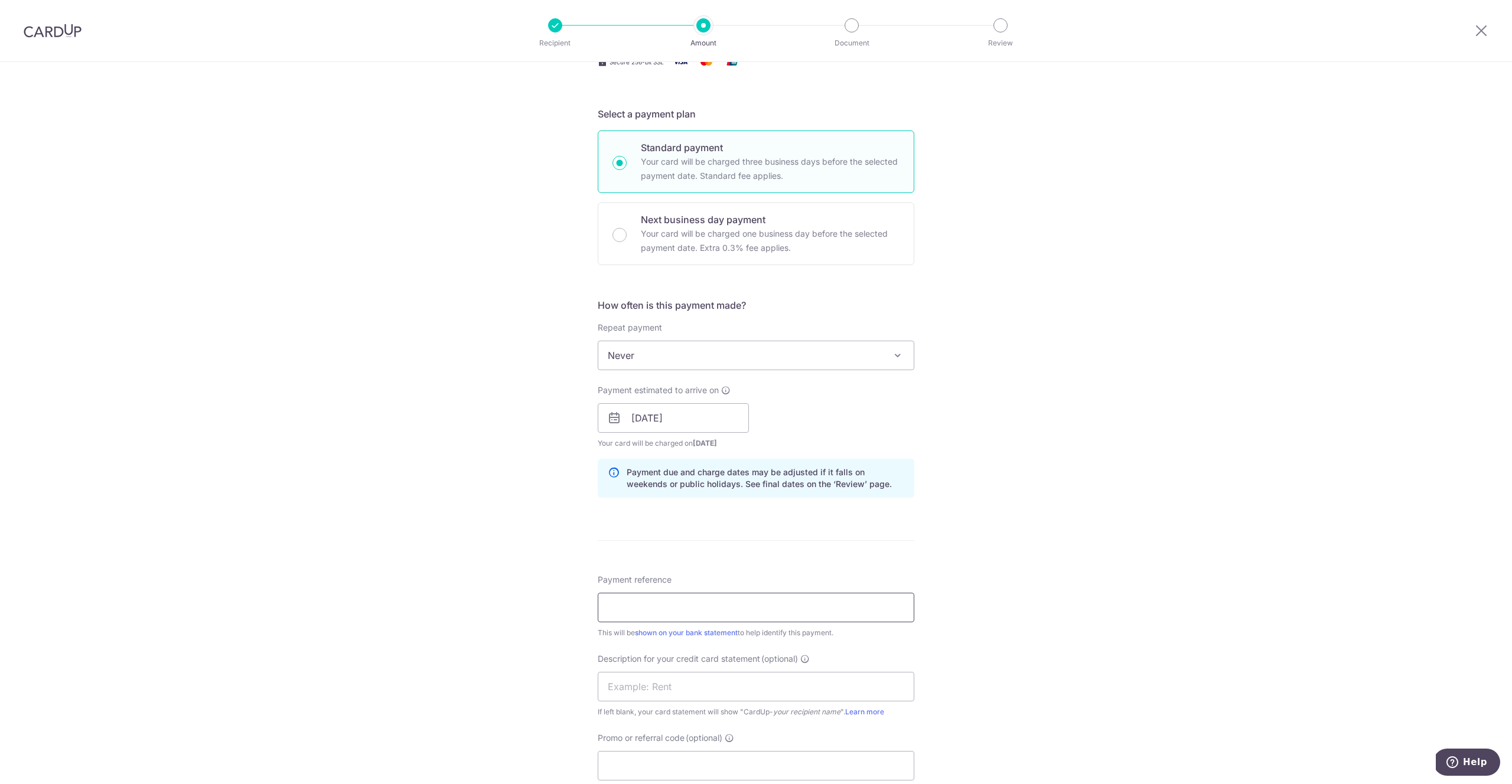
click at [767, 620] on input "Payment reference" at bounding box center [756, 608] width 317 height 30
type input "BREAD N BUTTER CO PTE LTD"
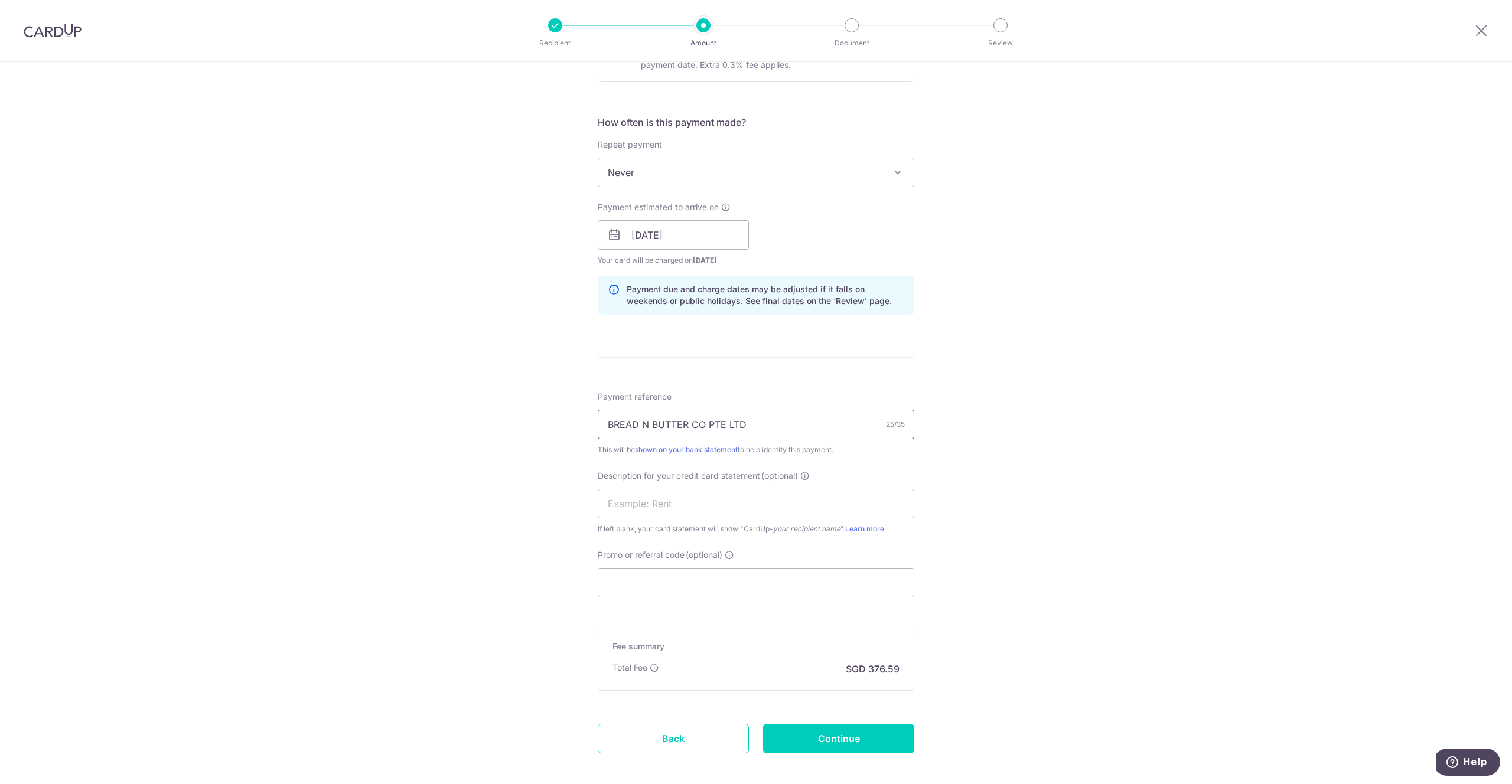
scroll to position [414, 0]
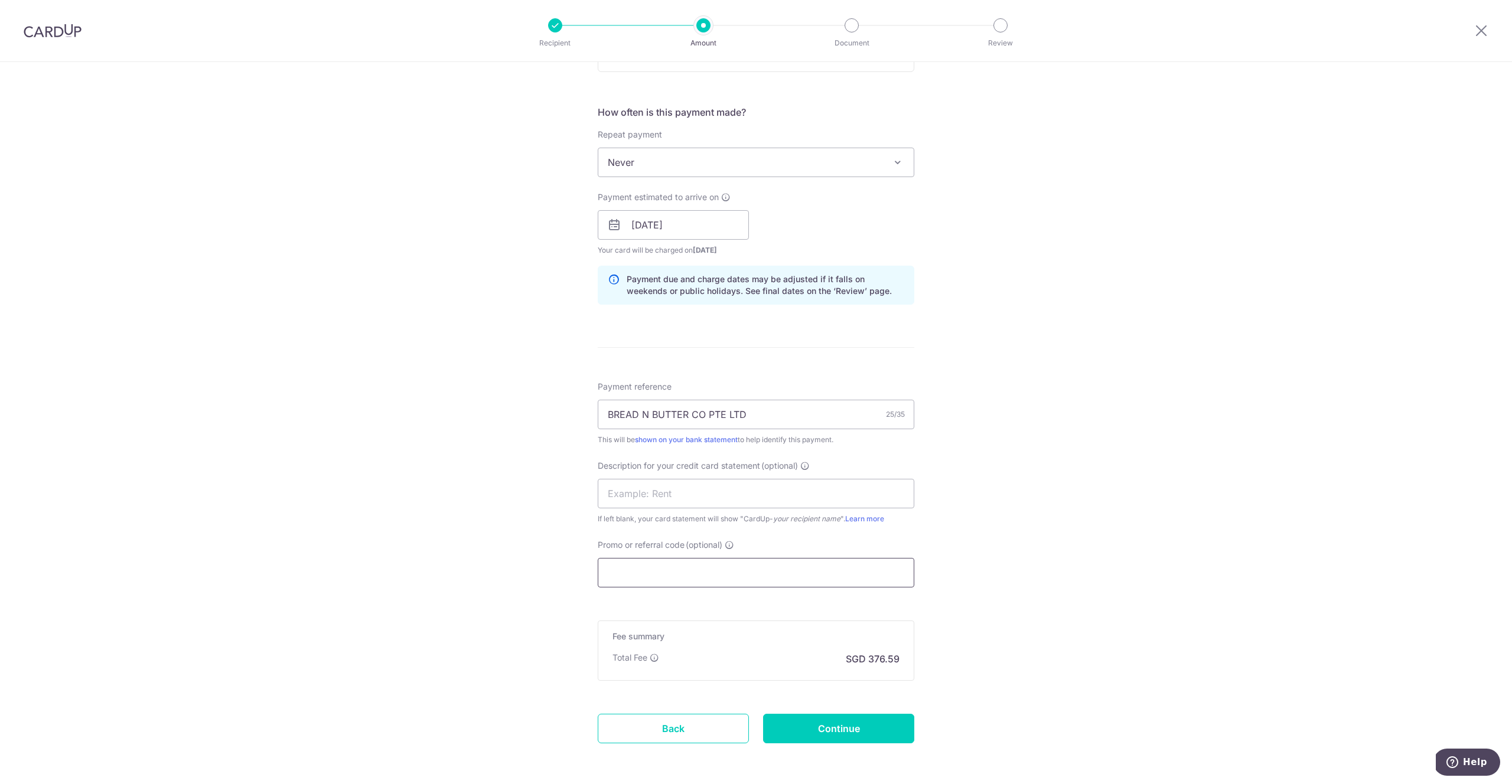
click at [686, 569] on input "Promo or referral code (optional)" at bounding box center [756, 573] width 317 height 30
paste input "25BB179"
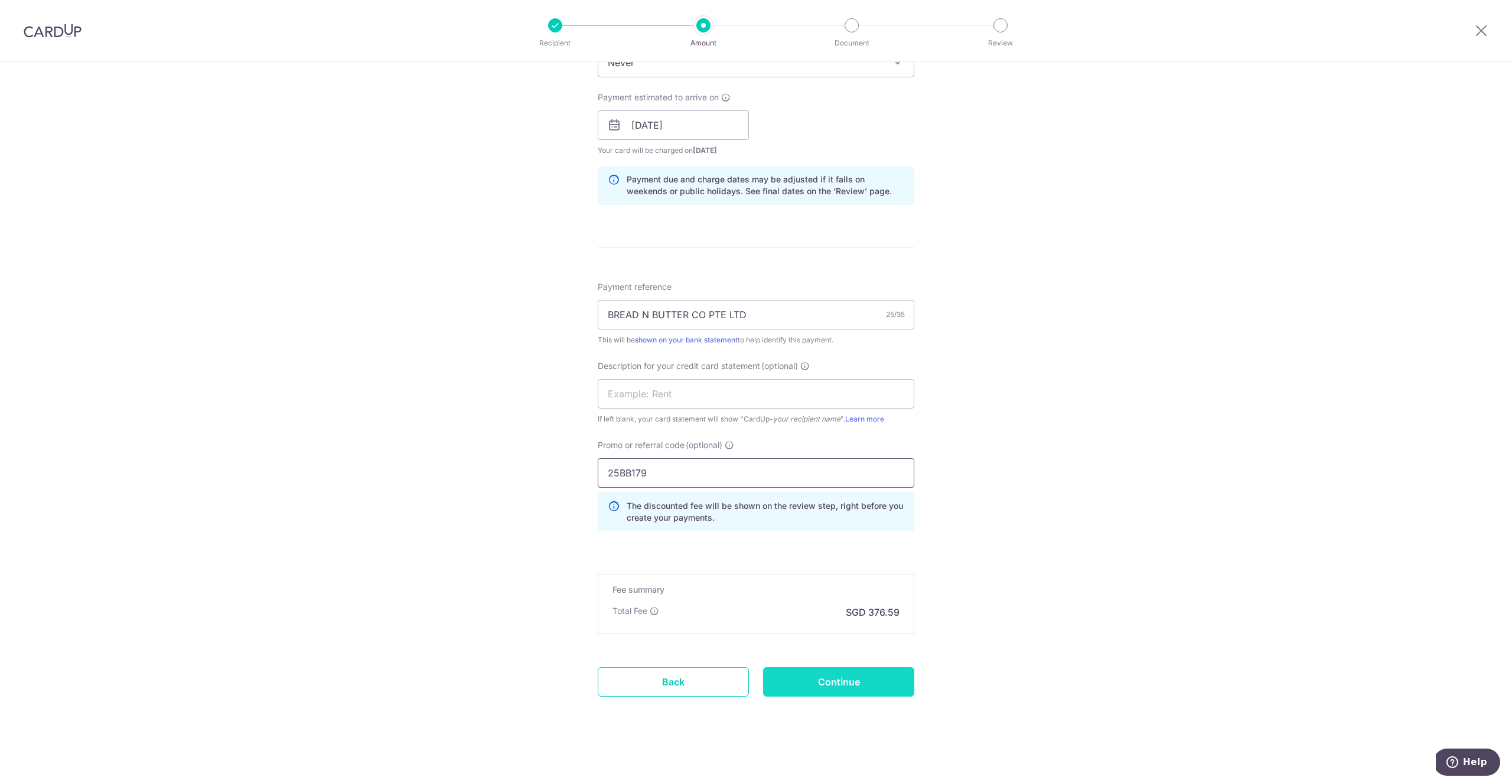
scroll to position [515, 0]
type input "25BB179"
click at [887, 676] on input "Continue" at bounding box center [839, 681] width 151 height 30
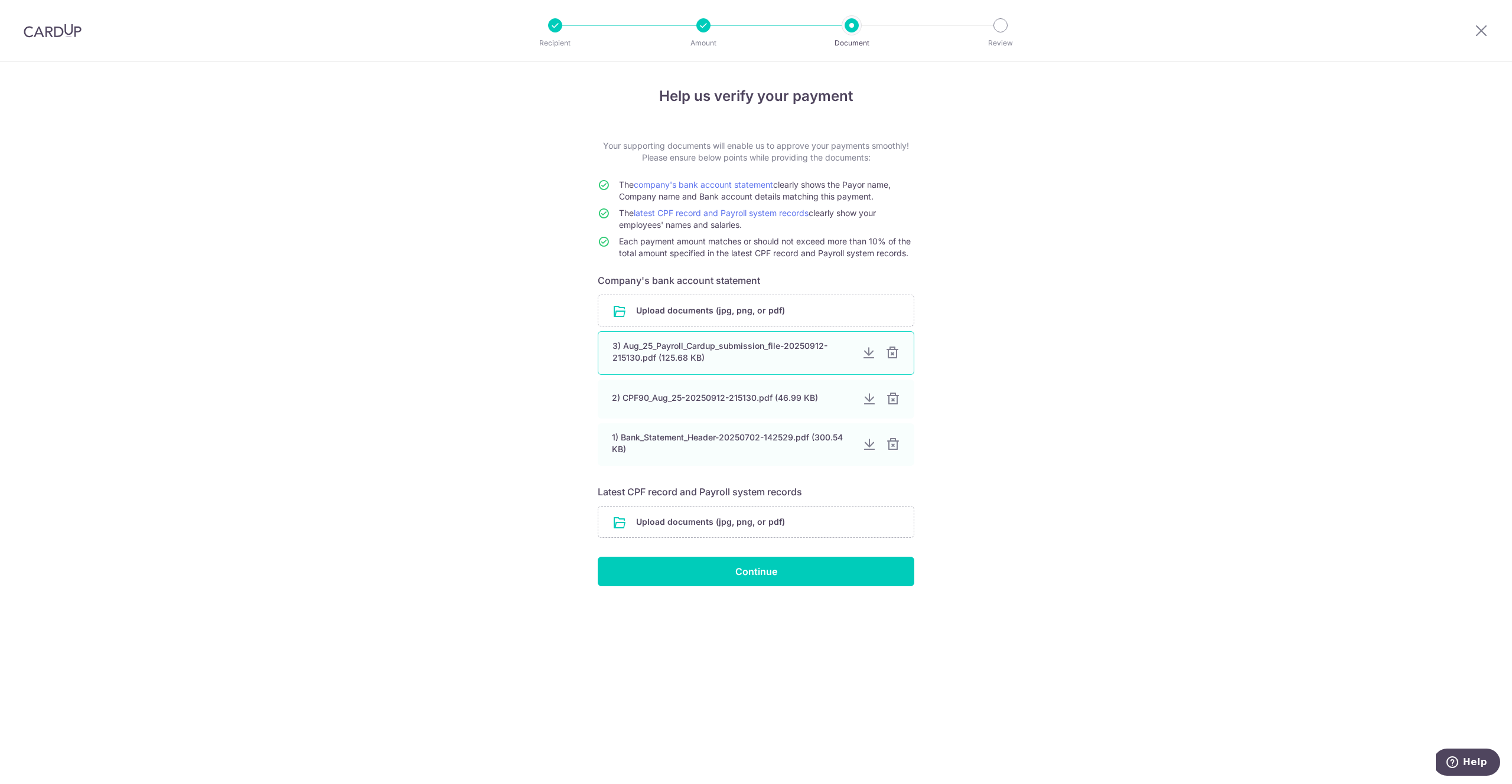
click at [893, 352] on div at bounding box center [892, 353] width 14 height 14
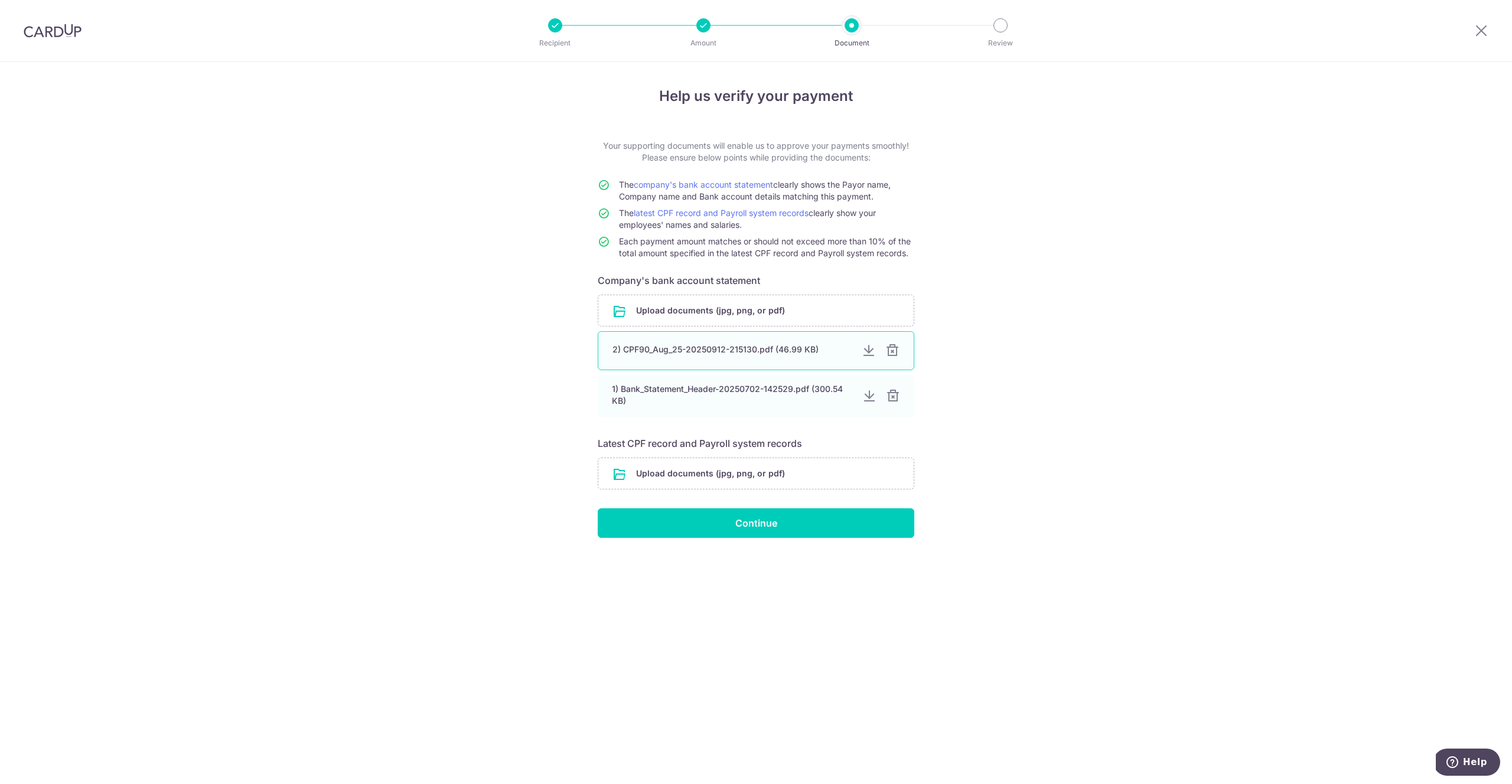
click at [893, 352] on div at bounding box center [892, 350] width 14 height 14
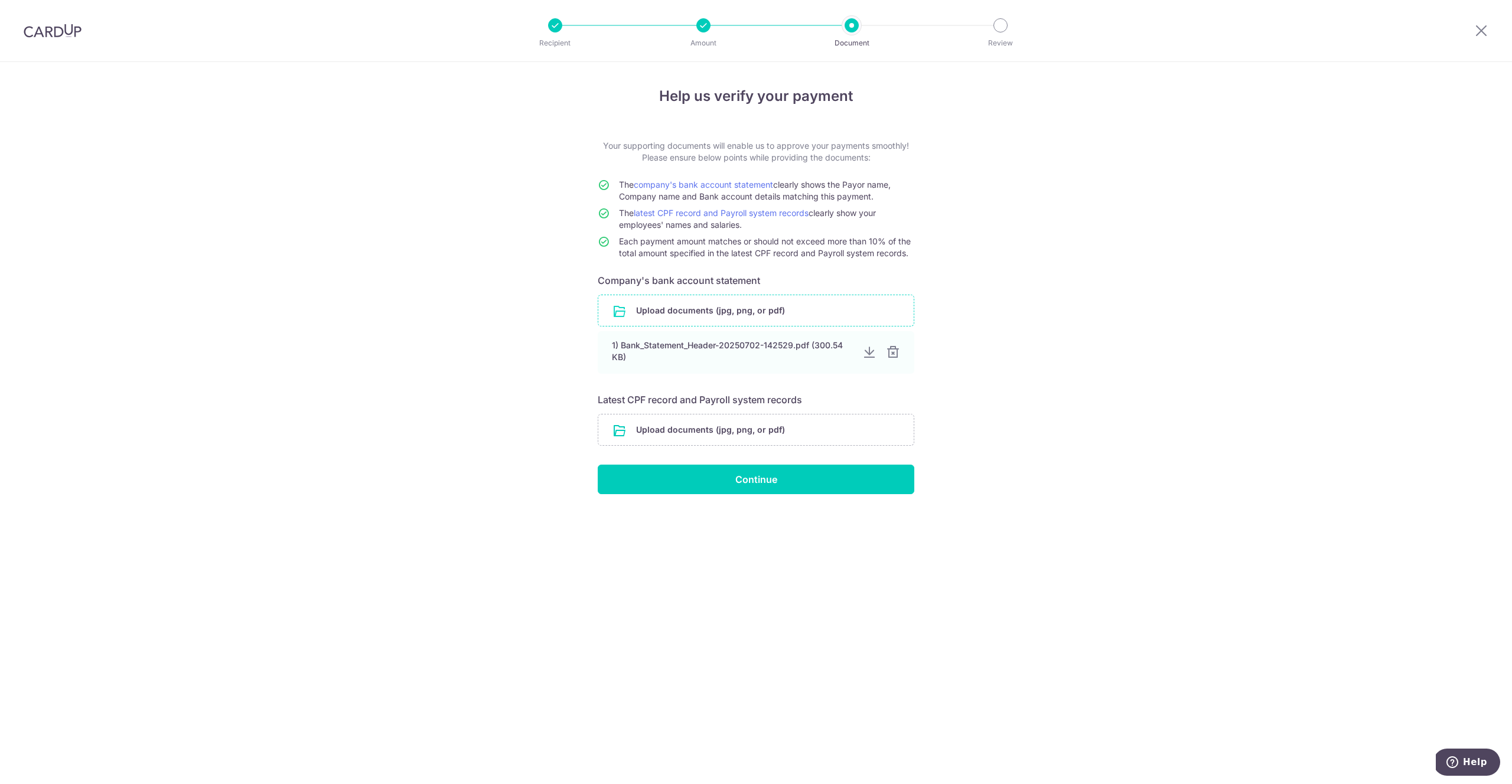
click at [743, 312] on input "file" at bounding box center [756, 311] width 315 height 31
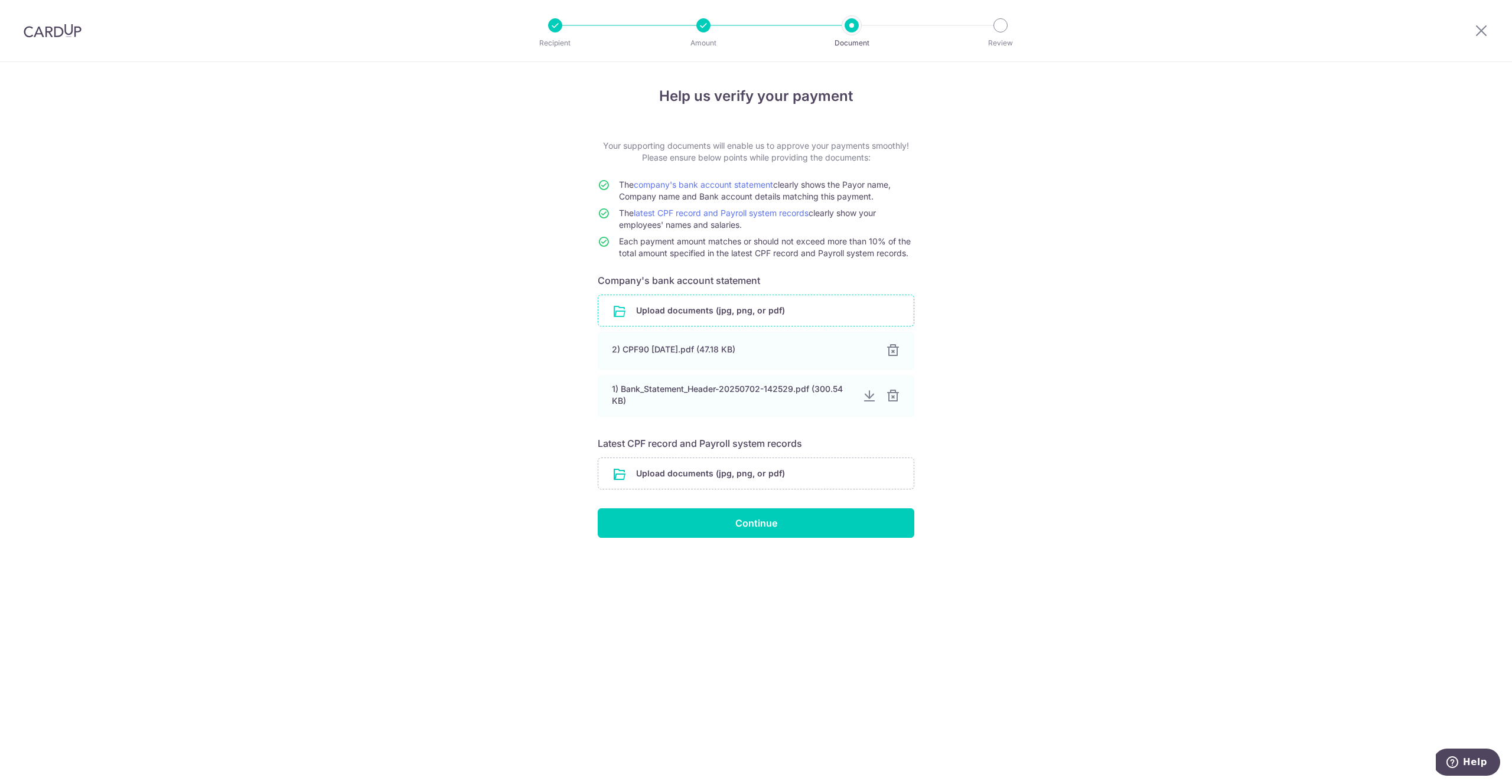
click at [833, 315] on input "file" at bounding box center [756, 311] width 315 height 31
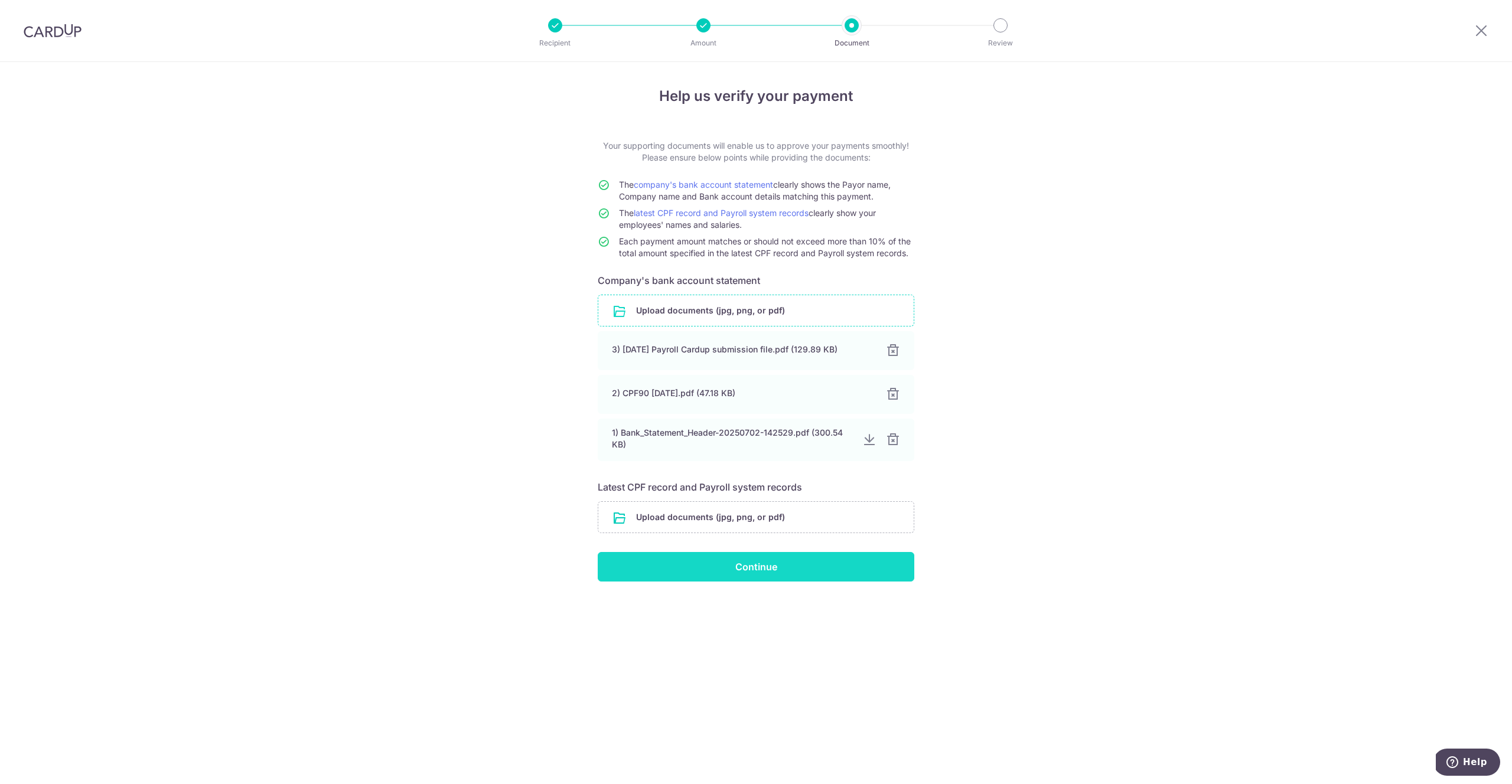
click at [844, 567] on input "Continue" at bounding box center [756, 567] width 317 height 30
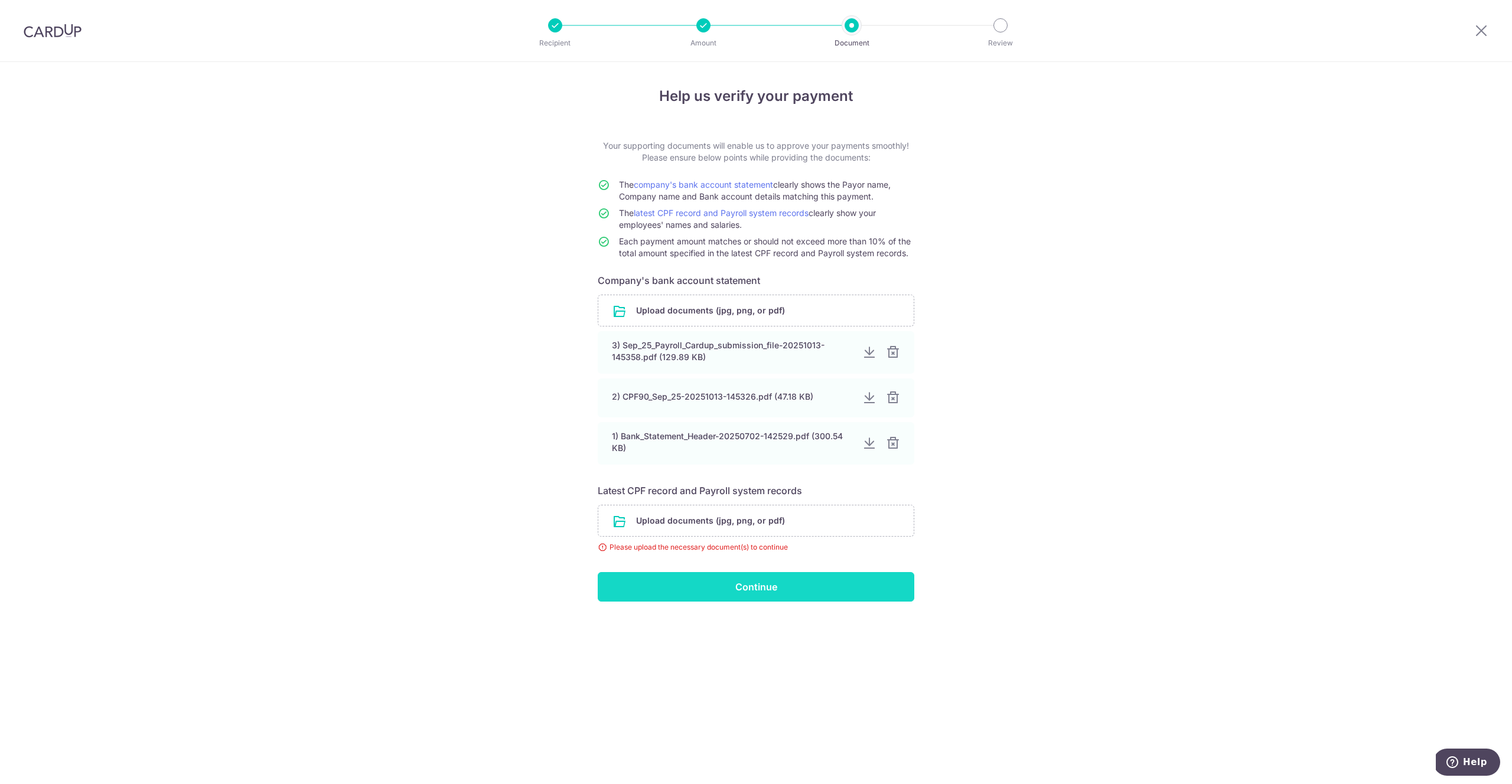
click at [676, 593] on input "Continue" at bounding box center [756, 587] width 317 height 30
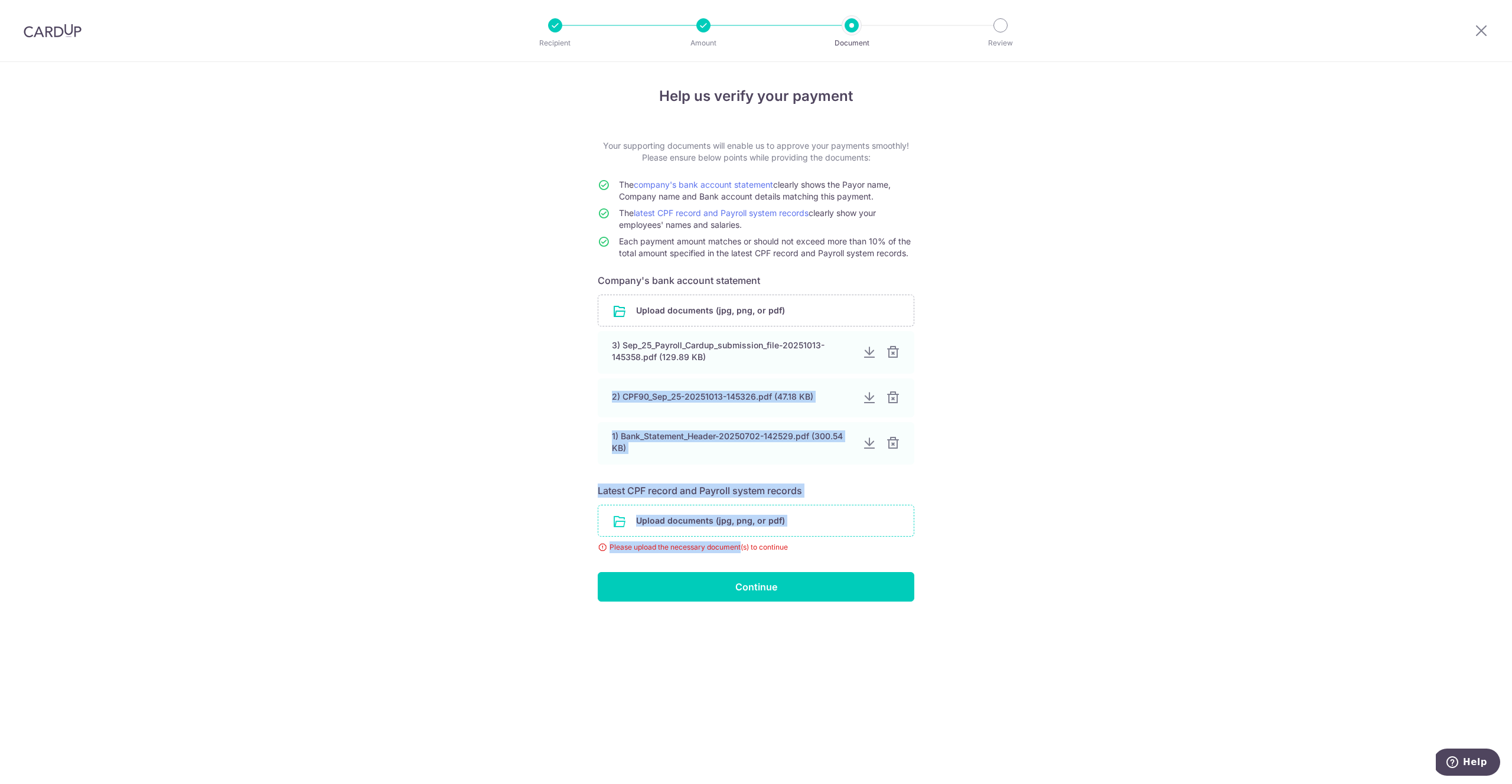
drag, startPoint x: 730, startPoint y: 357, endPoint x: 767, endPoint y: 520, distance: 167.1
click at [741, 542] on form "Your supporting documents will enable us to approve your payments smoothly! Ple…" at bounding box center [756, 371] width 317 height 462
click at [997, 488] on div "Help us verify your payment Your supporting documents will enable us to approve…" at bounding box center [756, 423] width 1512 height 722
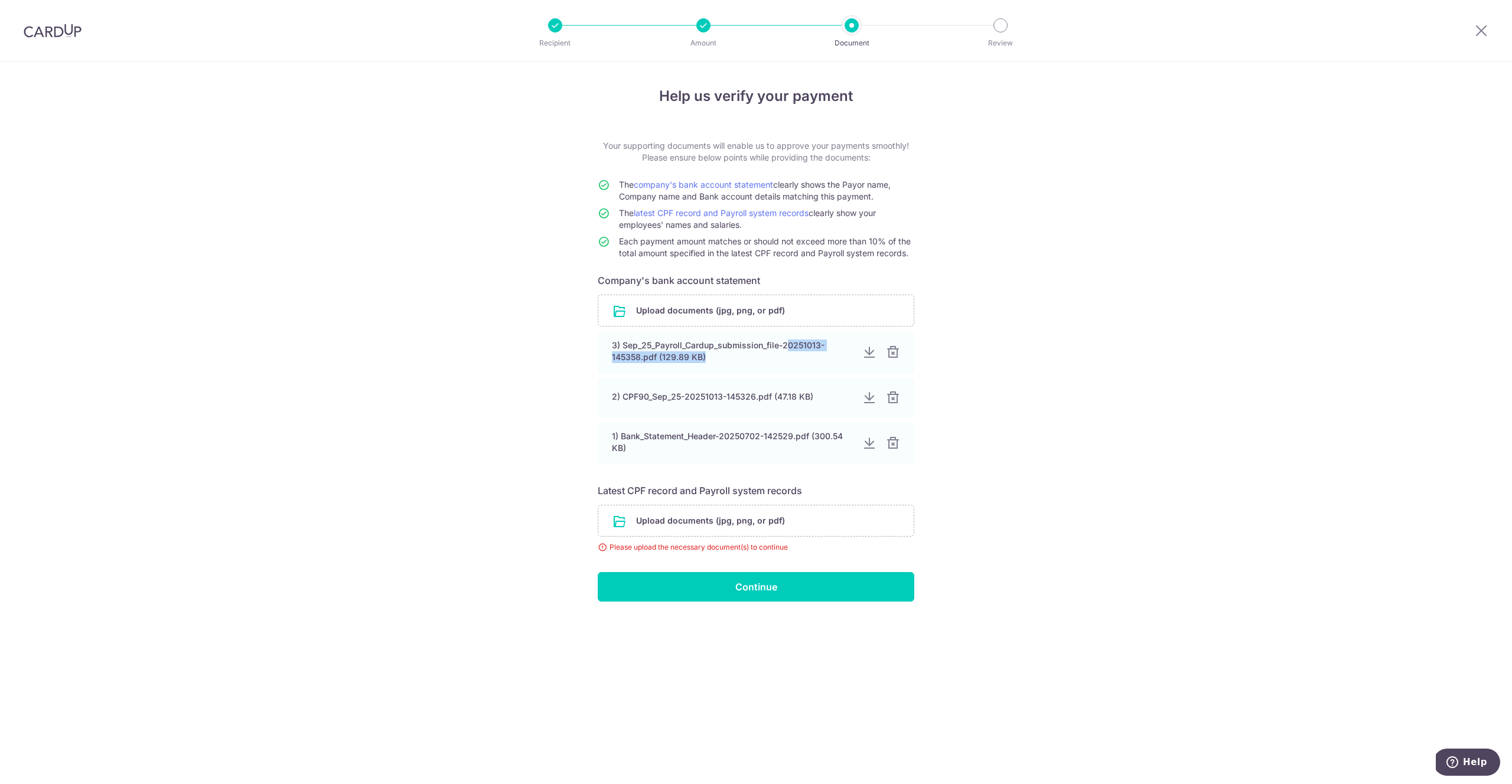
drag, startPoint x: 788, startPoint y: 344, endPoint x: 699, endPoint y: 374, distance: 93.9
click at [685, 375] on div "3) Sep_25_Payroll_Cardup_submission_file-20251013-145358.pdf (129.89 KB) 2) CPF…" at bounding box center [756, 398] width 317 height 133
drag, startPoint x: 1175, startPoint y: 445, endPoint x: 976, endPoint y: 385, distance: 207.8
click at [1153, 434] on div "Help us verify your payment Your supporting documents will enable us to approve…" at bounding box center [756, 423] width 1512 height 722
drag, startPoint x: 774, startPoint y: 442, endPoint x: 660, endPoint y: 463, distance: 115.9
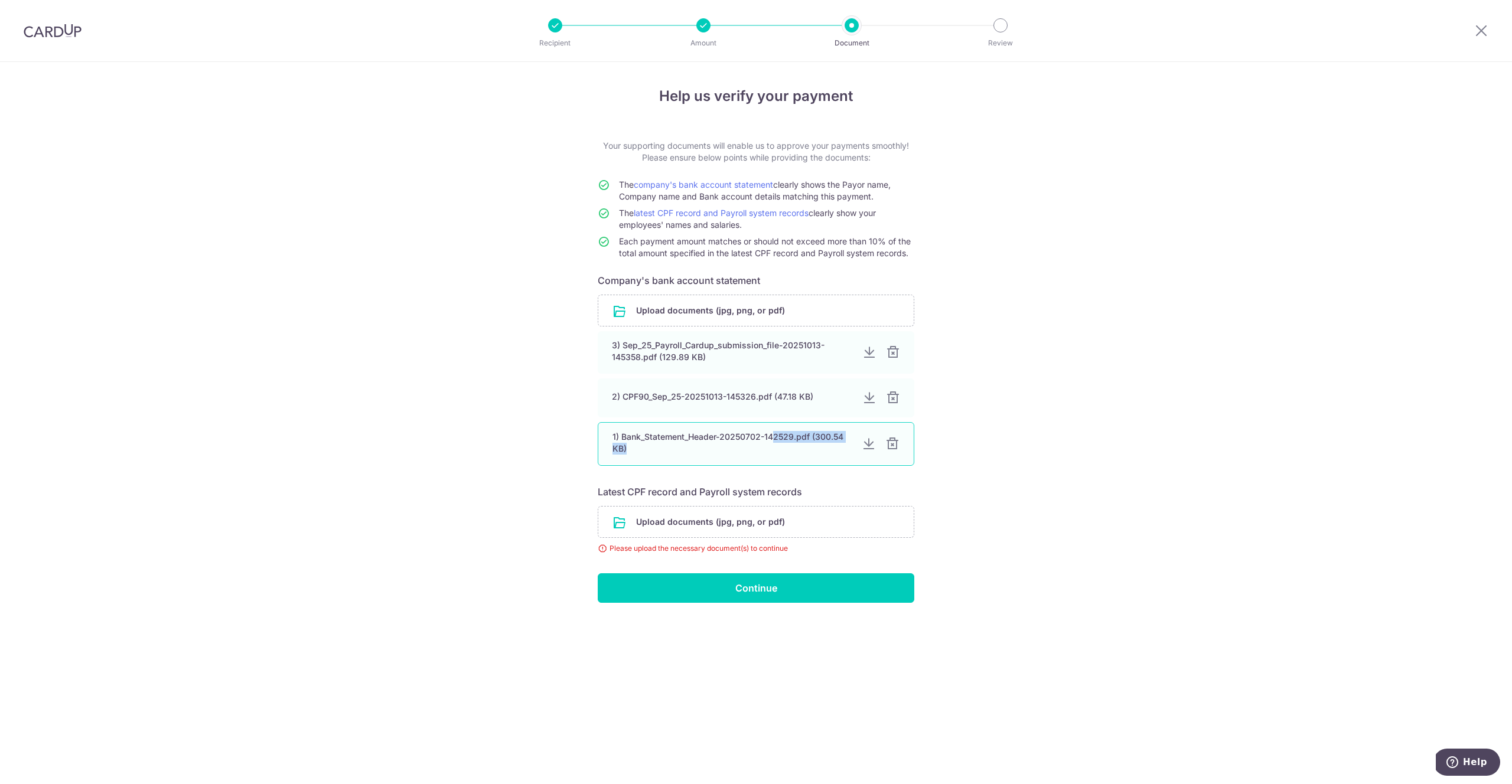
click at [637, 459] on div "1) Bank_Statement_Header-20250702-142529.pdf (300.54 KB)" at bounding box center [756, 444] width 317 height 44
drag, startPoint x: 1068, startPoint y: 525, endPoint x: 1059, endPoint y: 518, distance: 11.4
click at [1068, 525] on div "Help us verify your payment Your supporting documents will enable us to approve…" at bounding box center [756, 423] width 1512 height 722
click at [889, 352] on div at bounding box center [892, 353] width 14 height 14
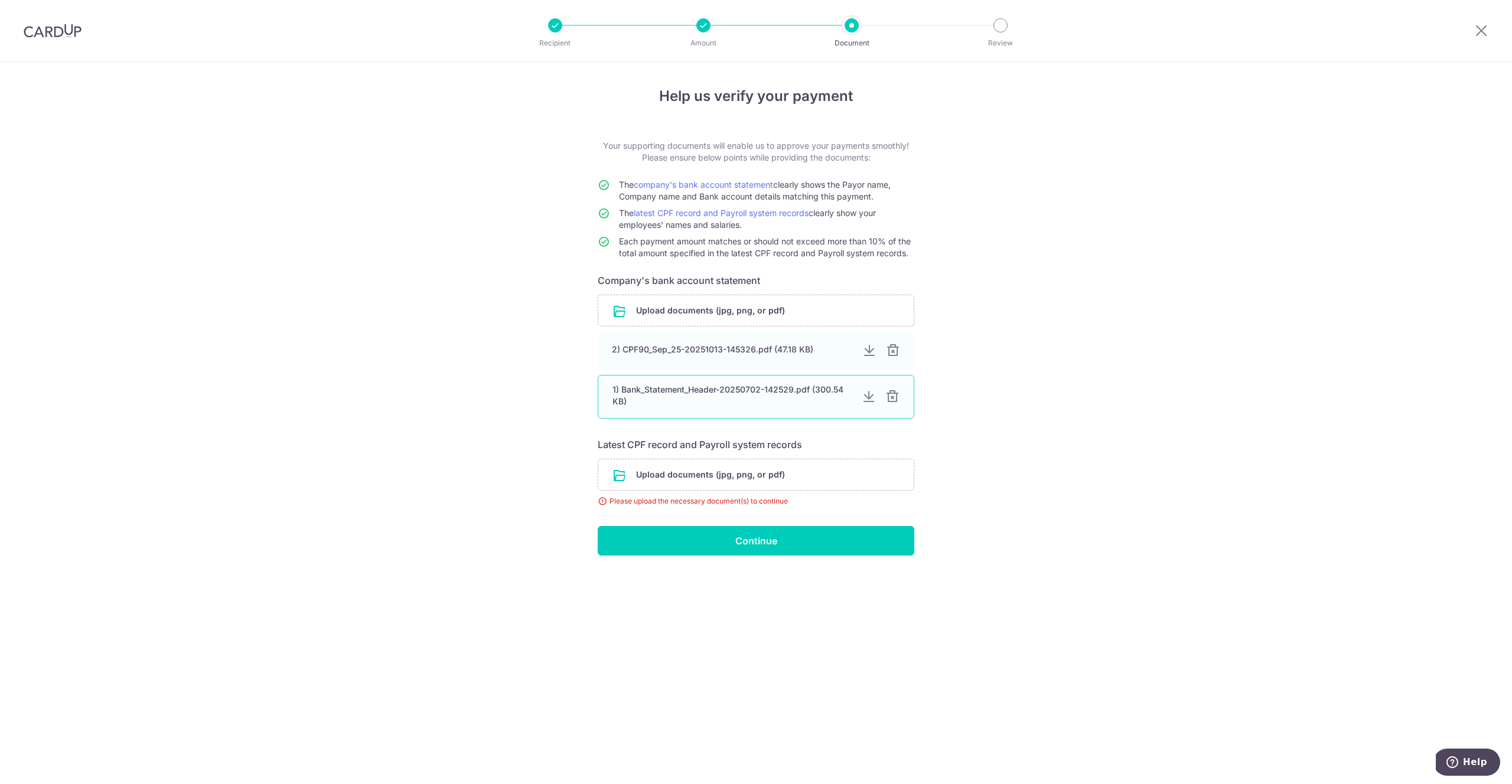
click at [897, 352] on div at bounding box center [893, 350] width 14 height 14
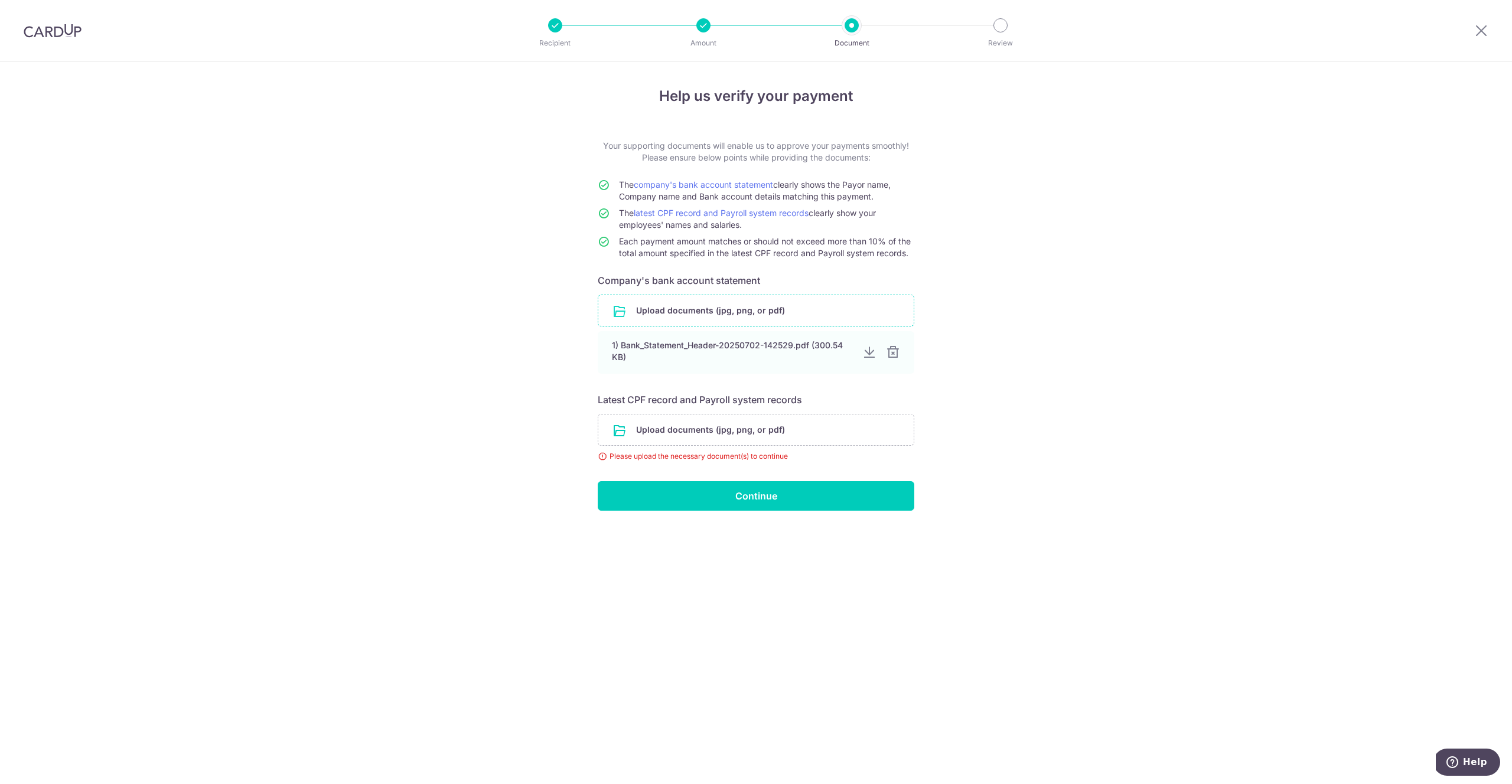
click at [776, 315] on input "file" at bounding box center [756, 311] width 315 height 31
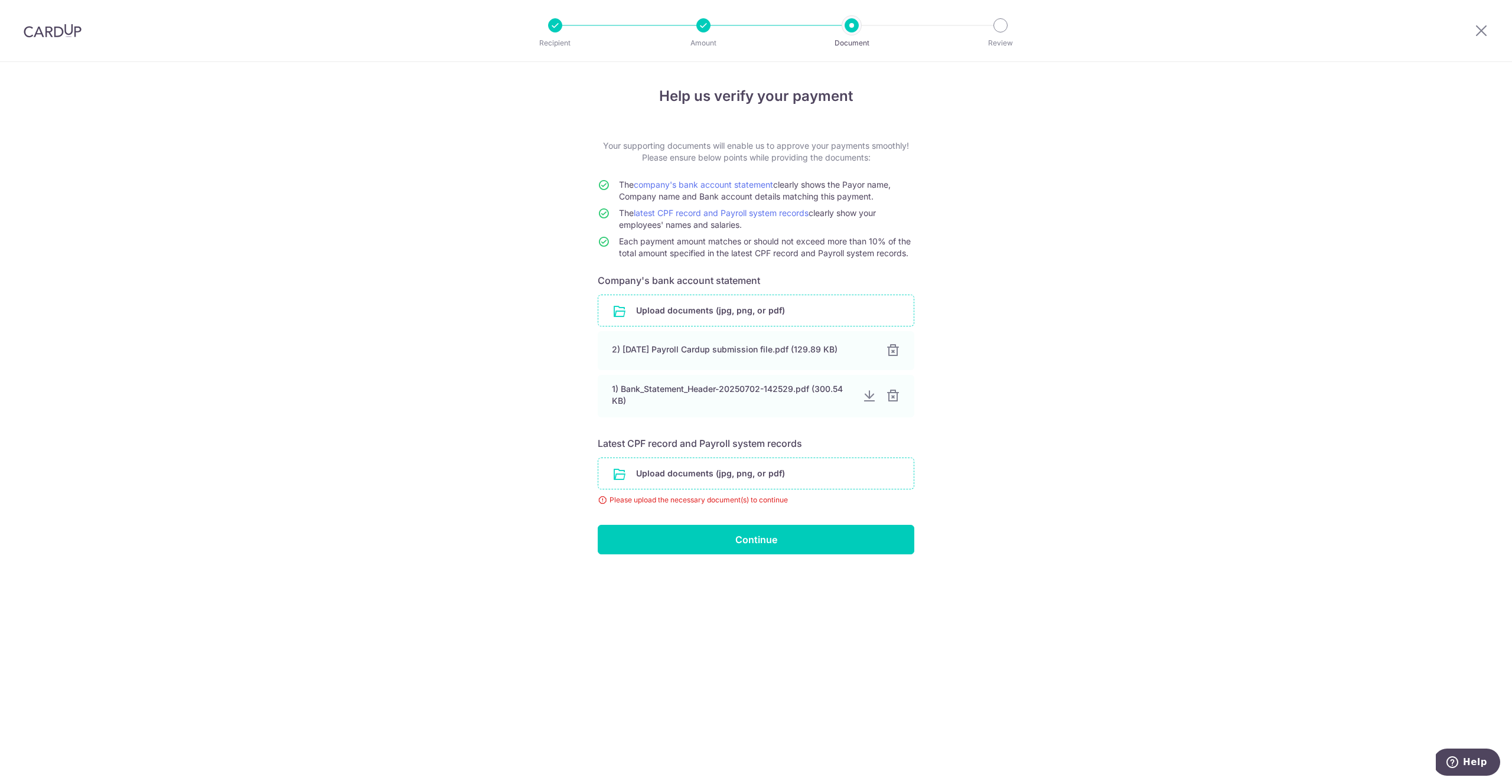
click at [867, 476] on input "file" at bounding box center [756, 473] width 315 height 31
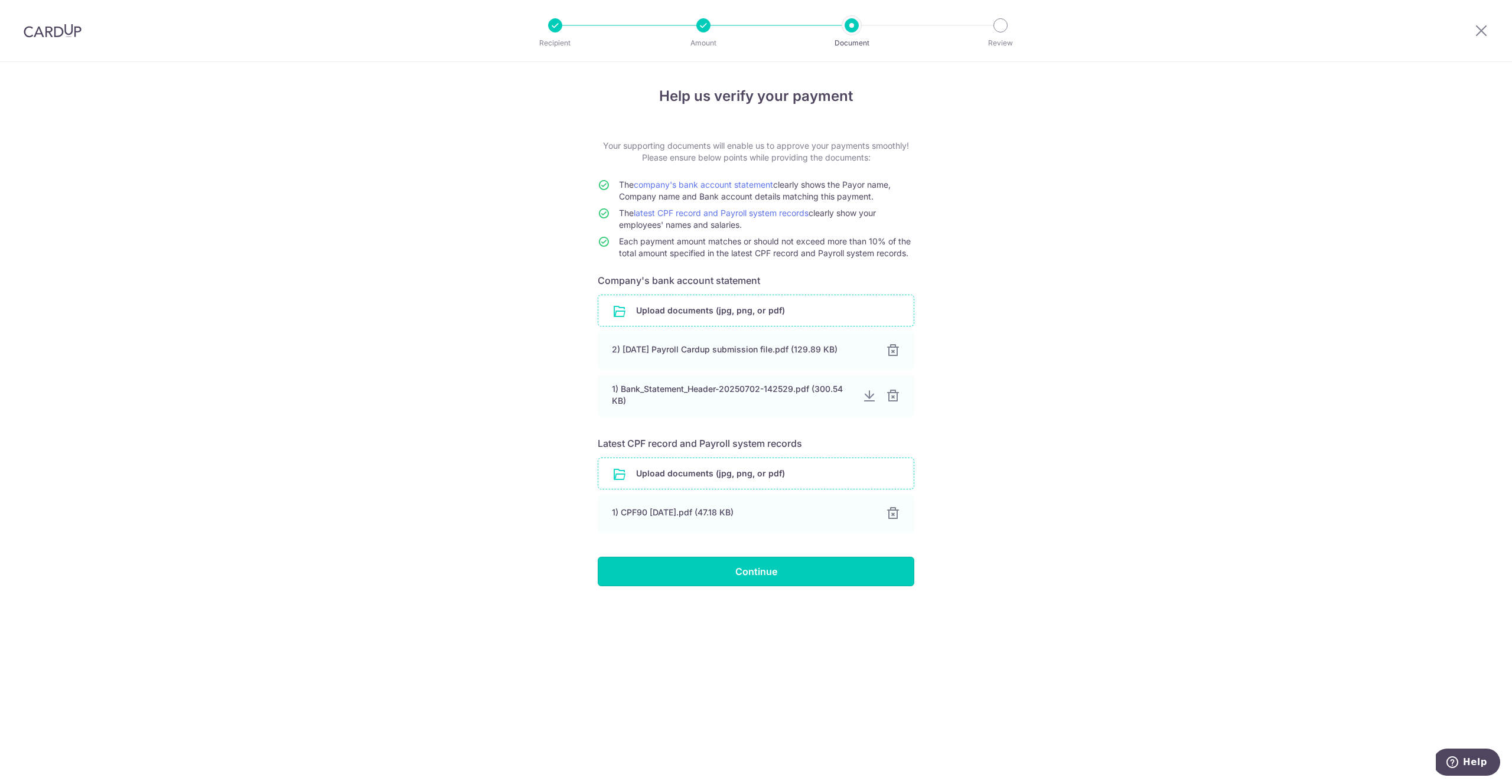
click at [866, 576] on input "Continue" at bounding box center [756, 572] width 317 height 30
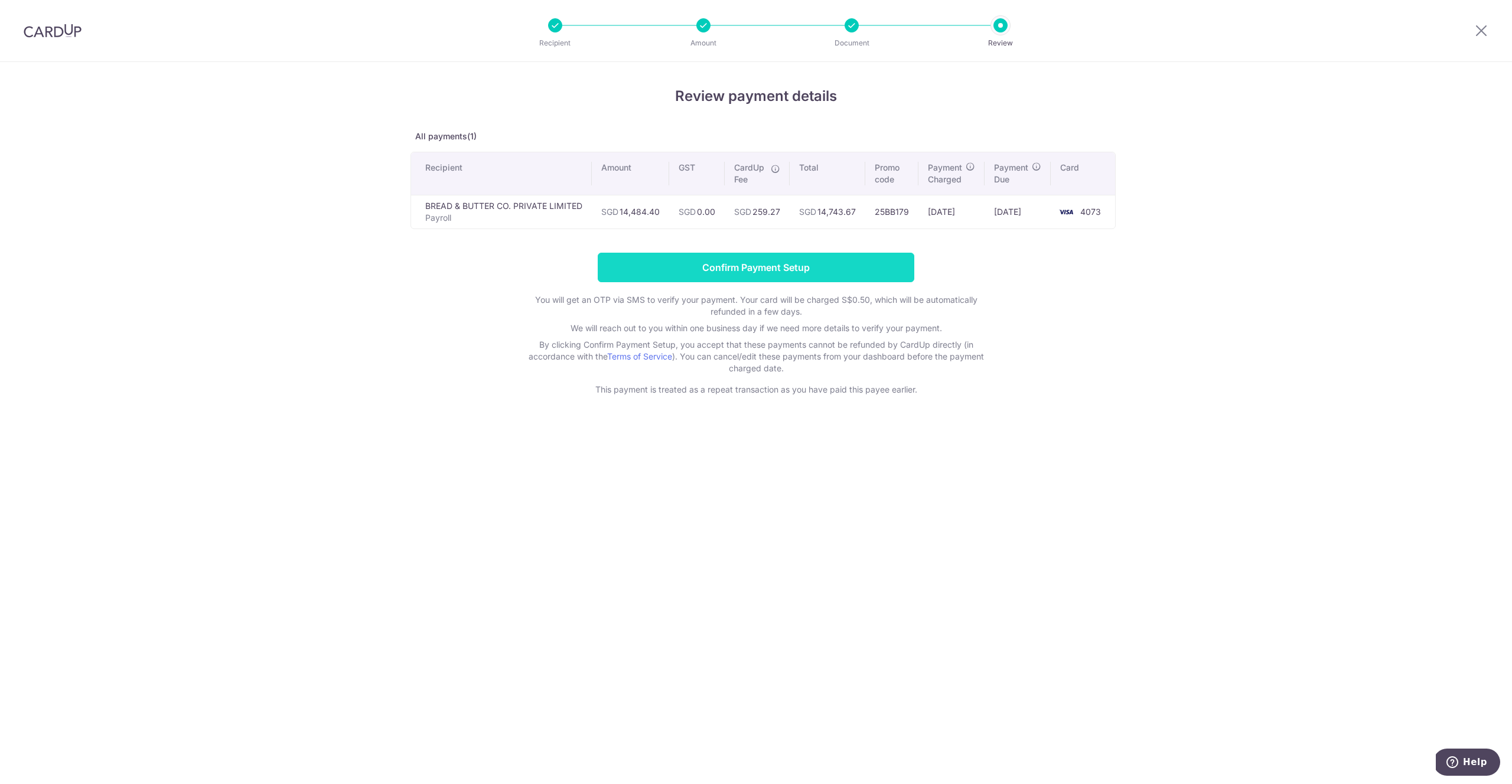
click at [782, 268] on input "Confirm Payment Setup" at bounding box center [756, 267] width 317 height 30
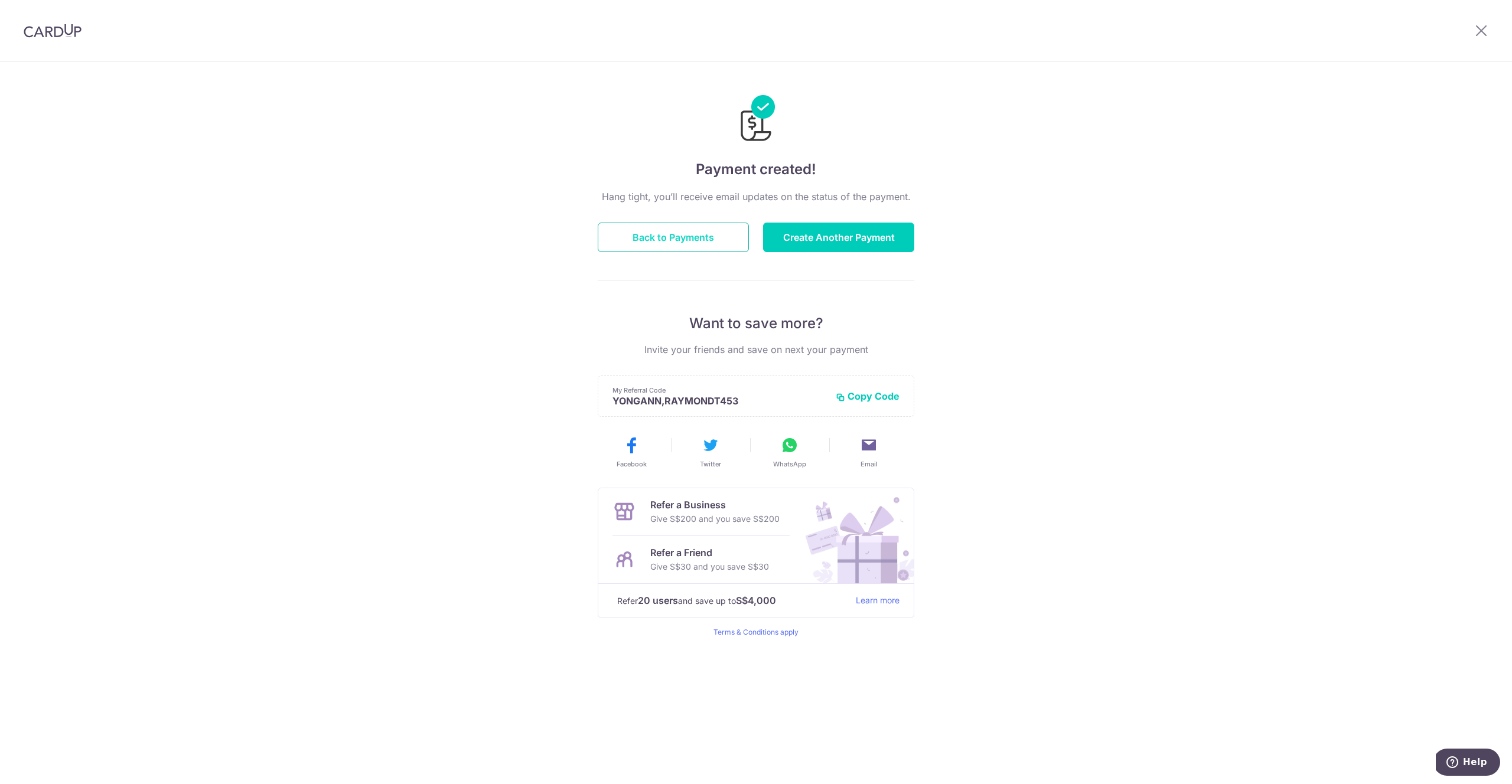
click at [693, 242] on button "Back to Payments" at bounding box center [673, 237] width 151 height 30
